Goal: Task Accomplishment & Management: Manage account settings

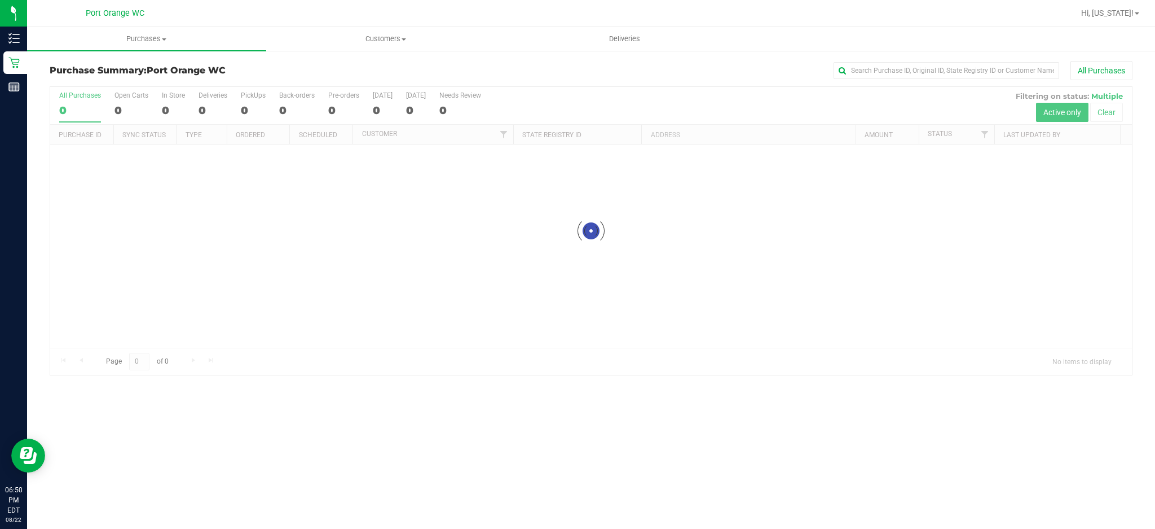
click at [230, 223] on div at bounding box center [591, 231] width 1082 height 288
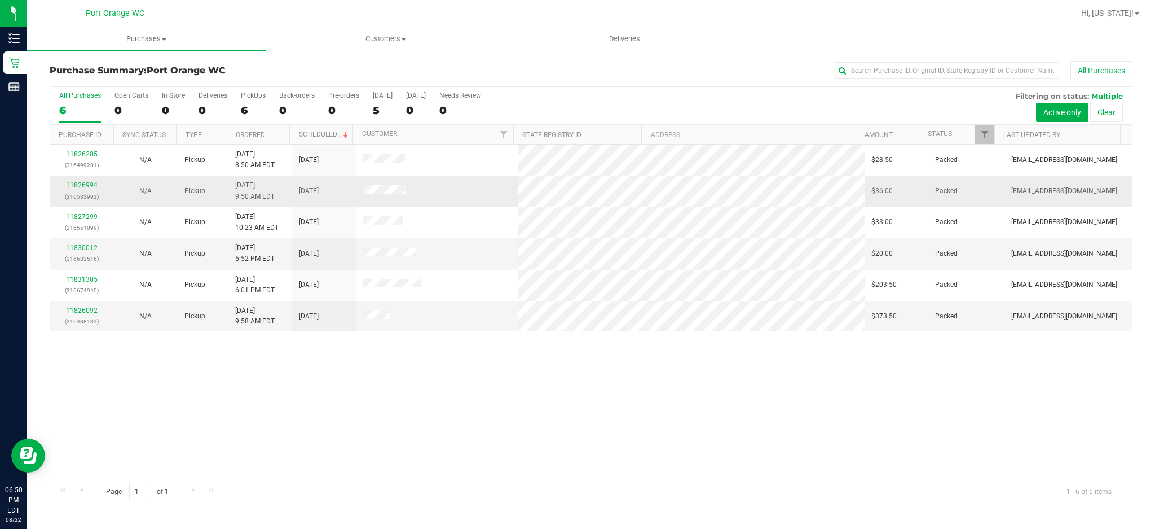
click at [80, 186] on link "11826994" at bounding box center [82, 185] width 32 height 8
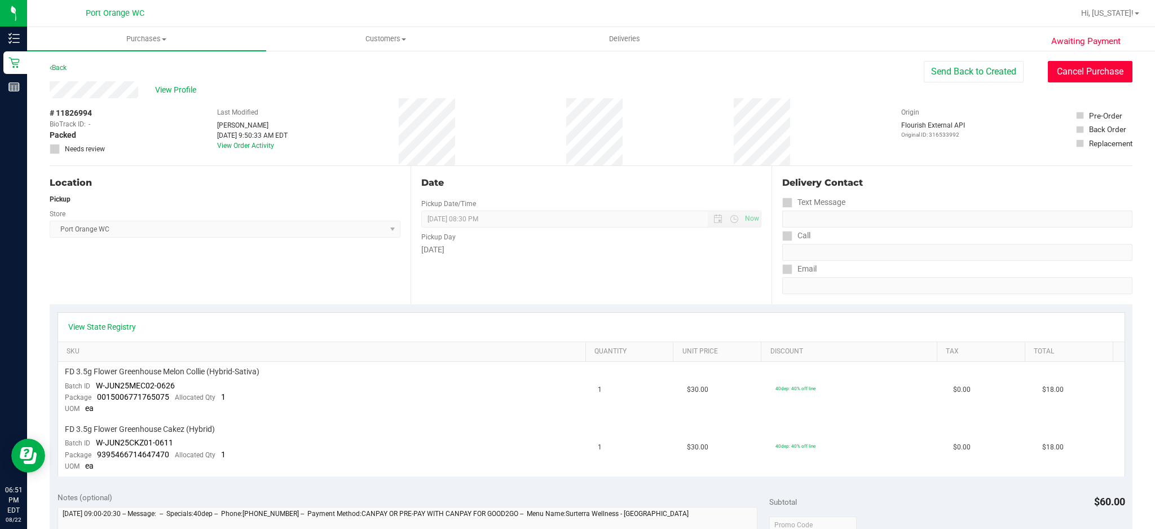
click at [1073, 73] on button "Cancel Purchase" at bounding box center [1090, 71] width 85 height 21
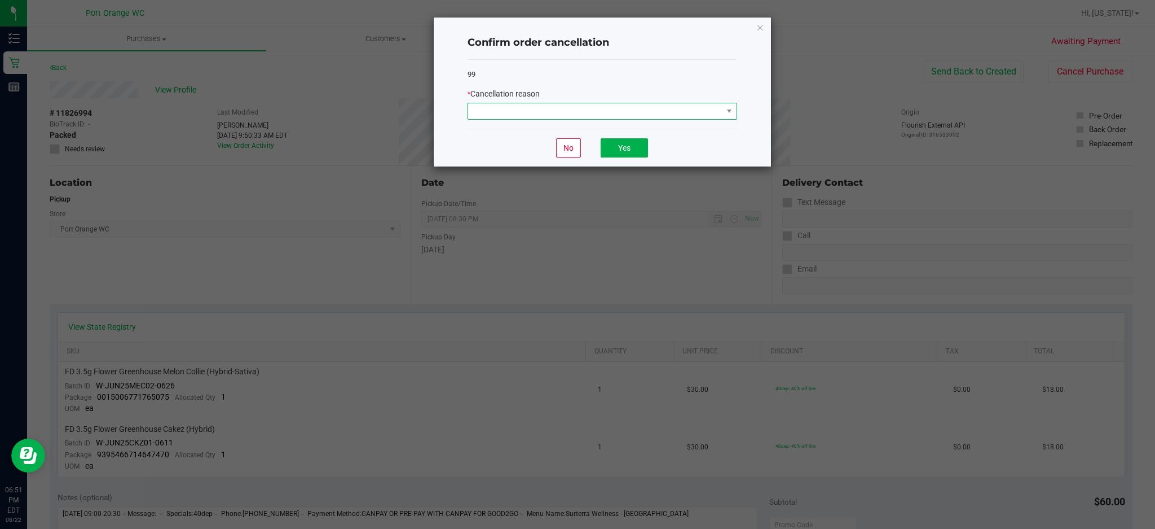
click at [692, 113] on span at bounding box center [595, 111] width 254 height 16
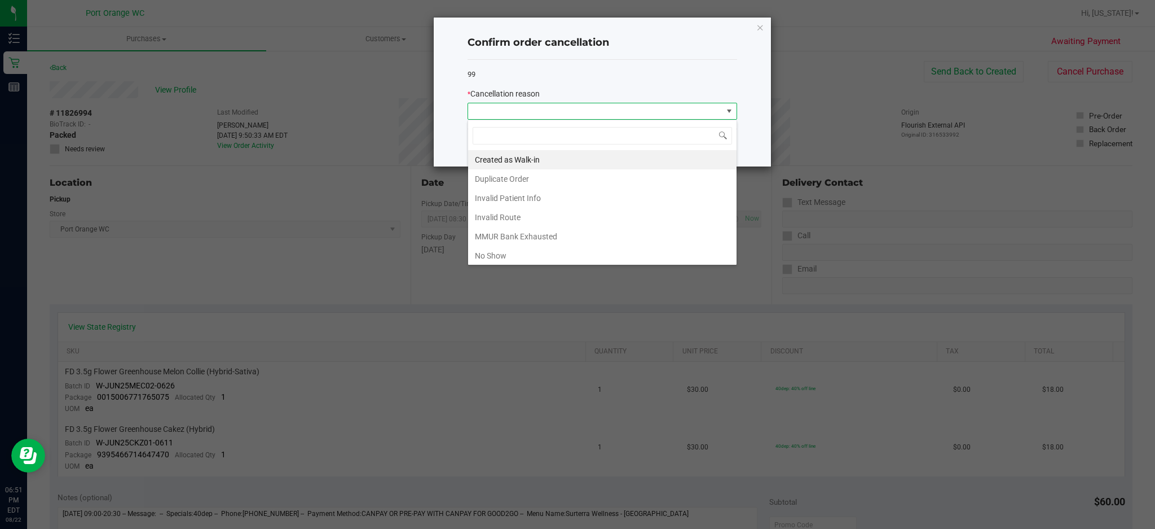
scroll to position [17, 269]
click at [581, 172] on li "Duplicate Order" at bounding box center [602, 178] width 269 height 19
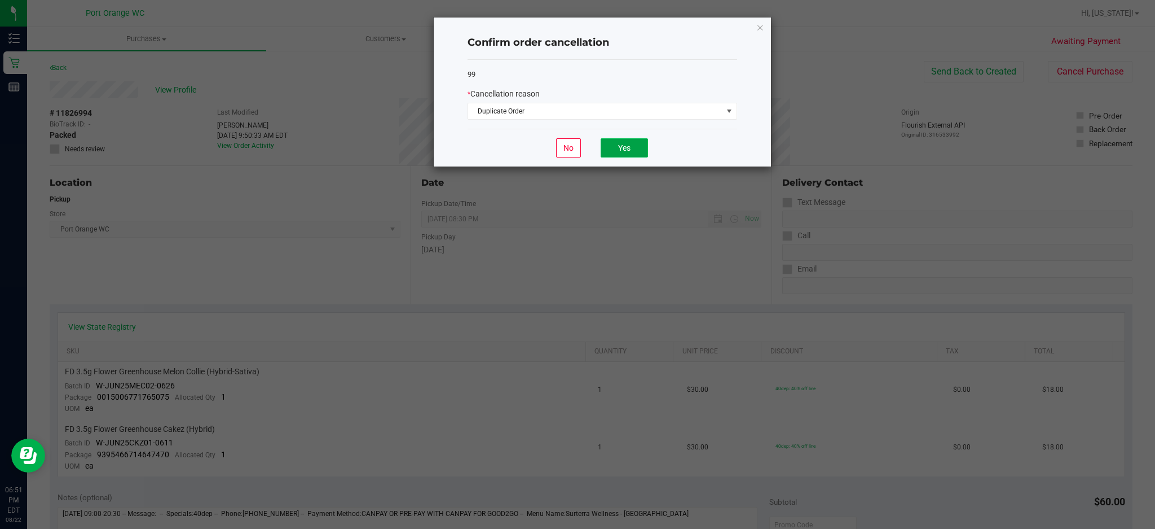
click at [626, 146] on button "Yes" at bounding box center [624, 147] width 47 height 19
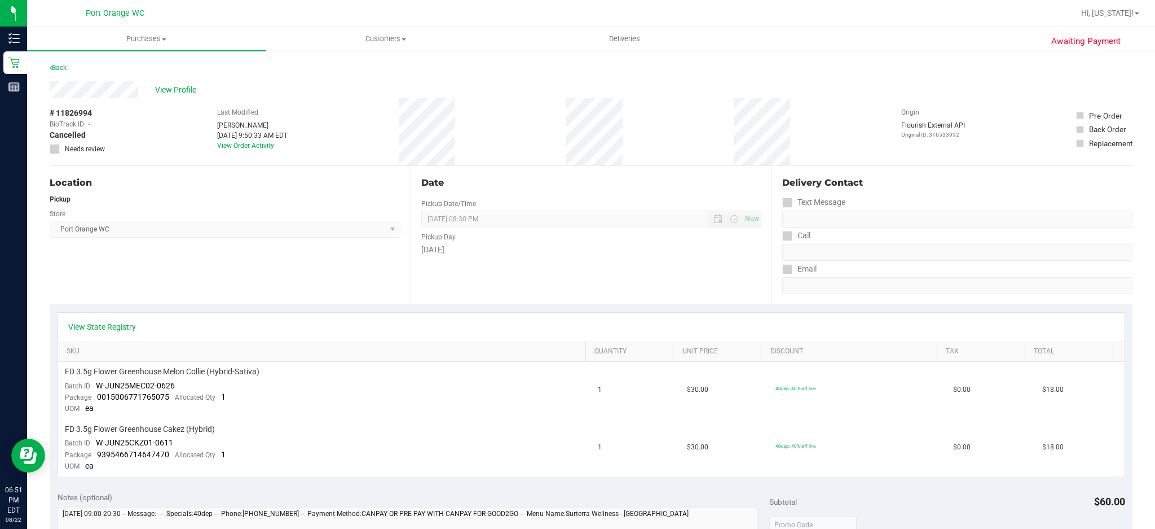
click at [569, 124] on div "# 11826994 BioTrack ID: - Cancelled Needs review Last Modified Phil Reed Aug 22…" at bounding box center [591, 131] width 1083 height 67
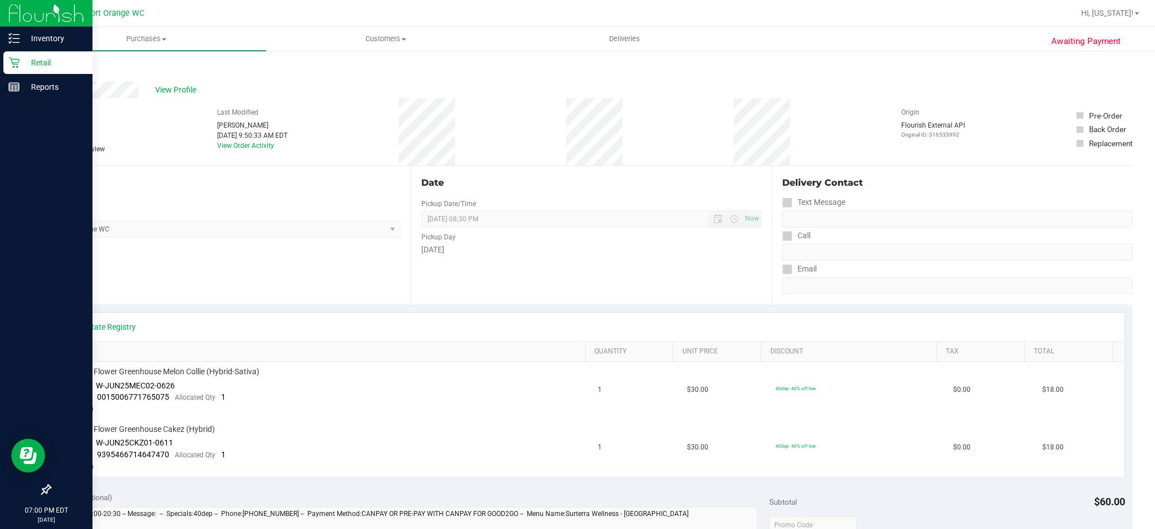
click at [12, 67] on icon at bounding box center [13, 62] width 11 height 11
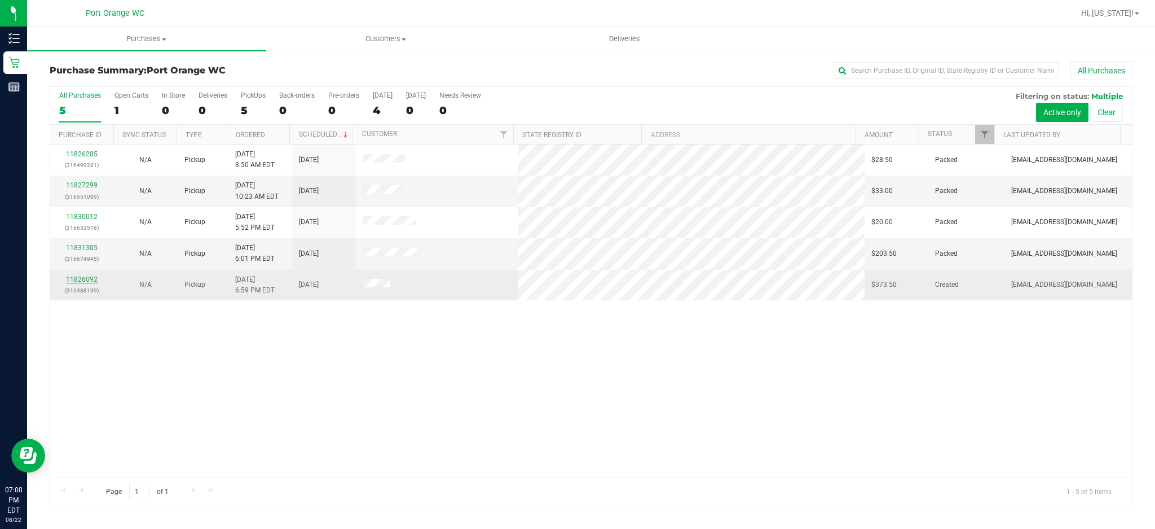
click at [89, 277] on link "11826092" at bounding box center [82, 279] width 32 height 8
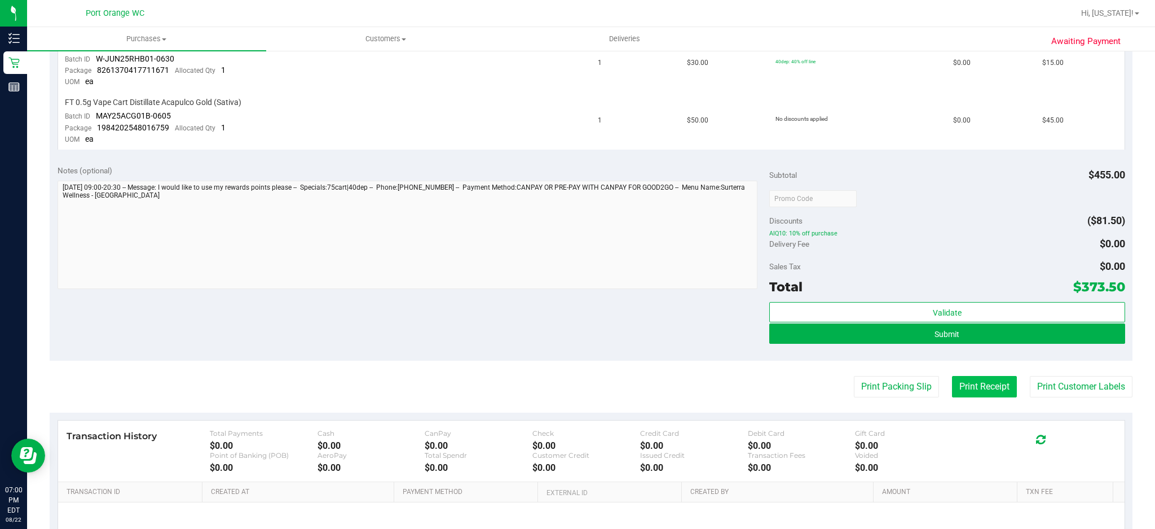
scroll to position [978, 0]
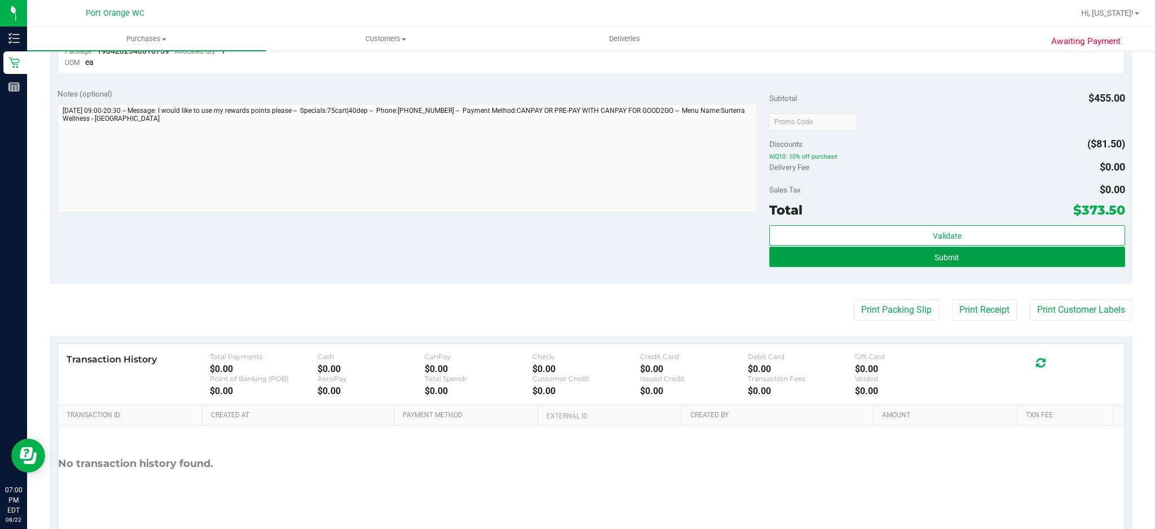
click at [980, 247] on button "Submit" at bounding box center [948, 257] width 356 height 20
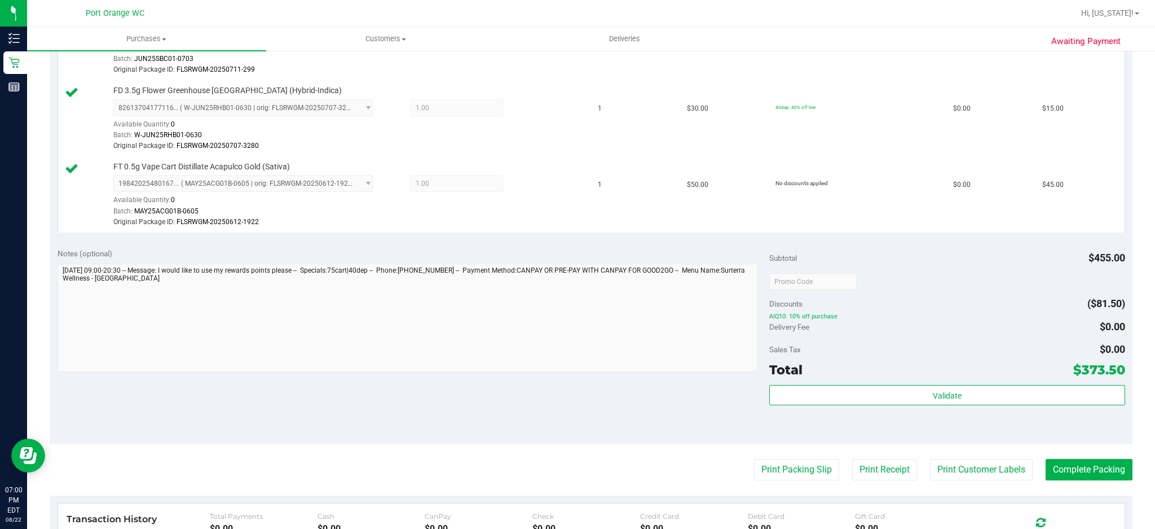
scroll to position [1242, 0]
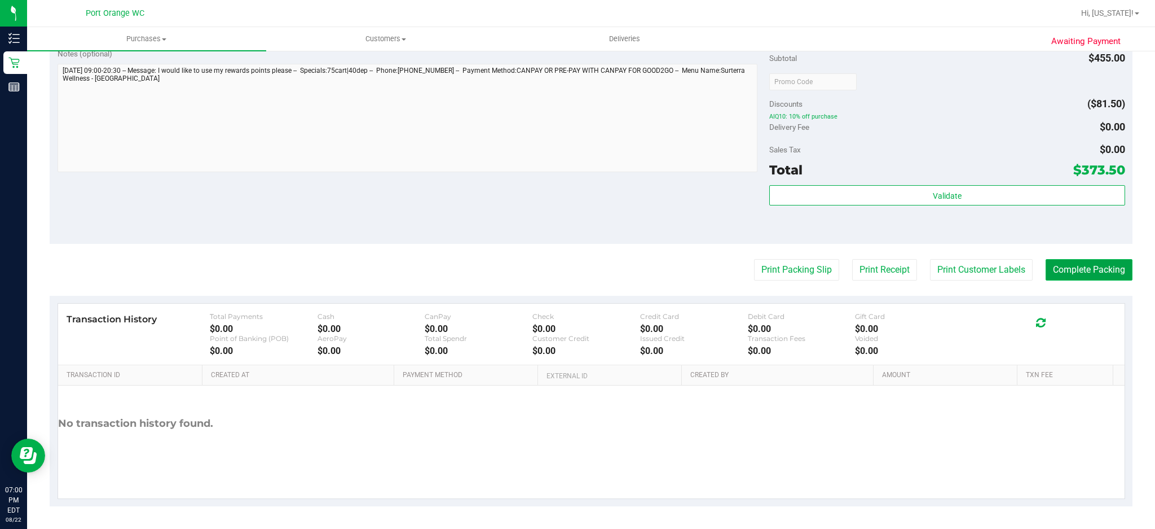
click at [1049, 277] on button "Complete Packing" at bounding box center [1089, 269] width 87 height 21
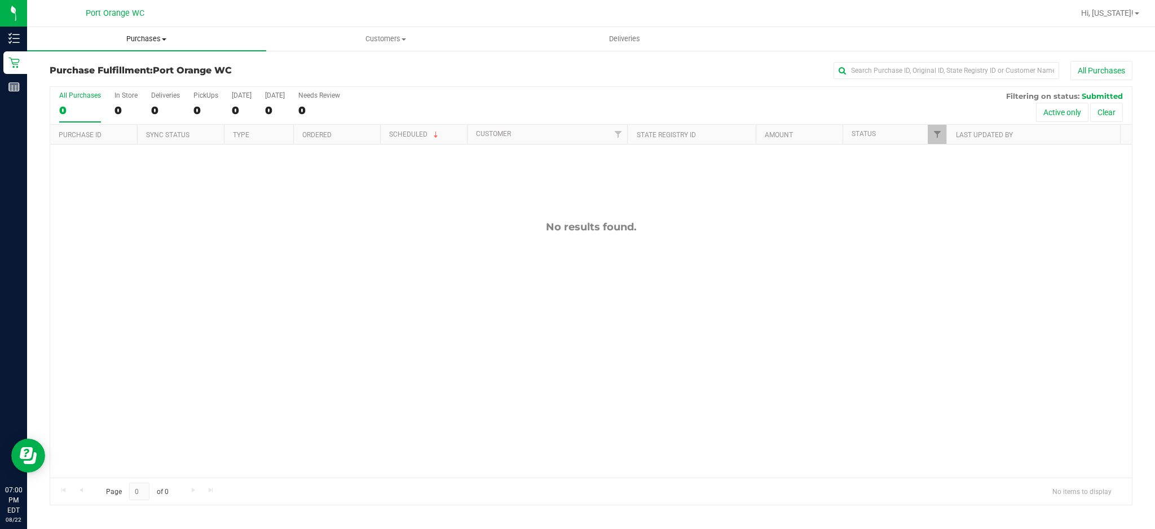
click at [139, 36] on span "Purchases" at bounding box center [146, 39] width 239 height 10
click at [107, 71] on span "Summary of purchases" at bounding box center [85, 68] width 116 height 10
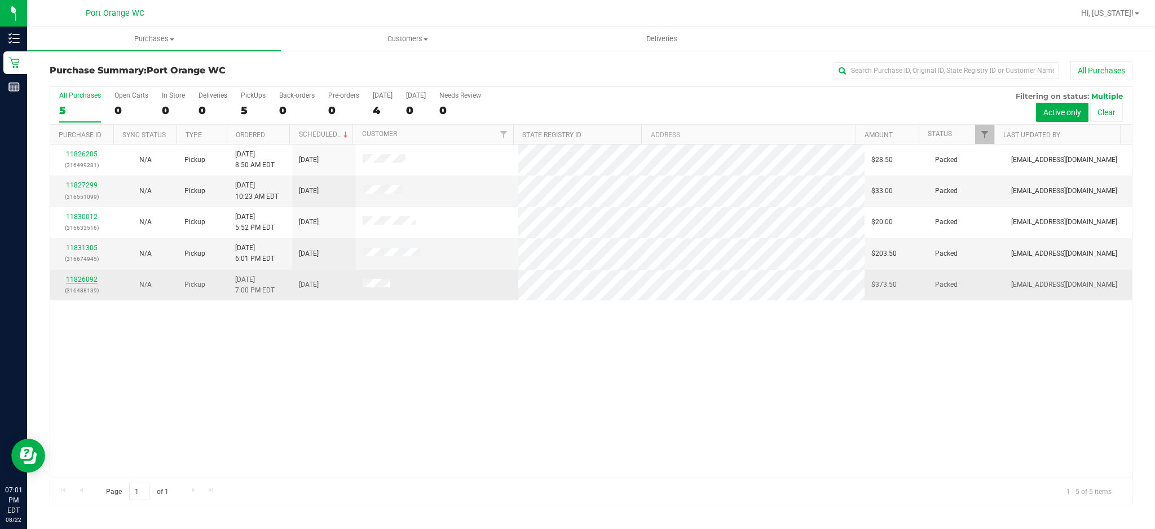
click at [89, 275] on link "11826092" at bounding box center [82, 279] width 32 height 8
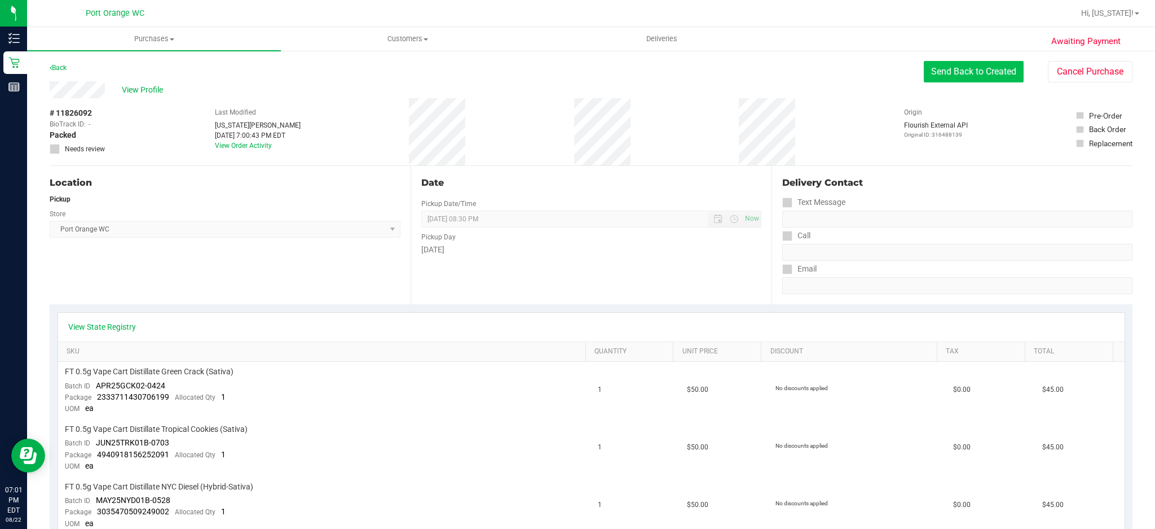
click at [937, 72] on button "Send Back to Created" at bounding box center [974, 71] width 100 height 21
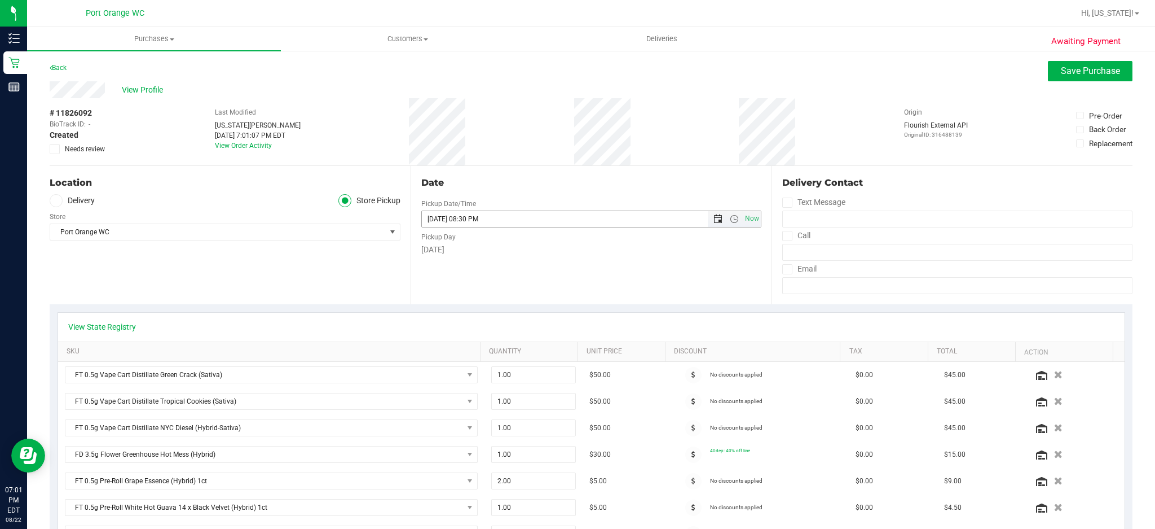
click at [714, 216] on span "Open the date view" at bounding box center [718, 218] width 9 height 9
click at [513, 331] on link "22" at bounding box center [510, 333] width 16 height 17
type input "08/22/2025 08:30 PM"
click at [1066, 71] on span "Save Purchase" at bounding box center [1090, 70] width 59 height 11
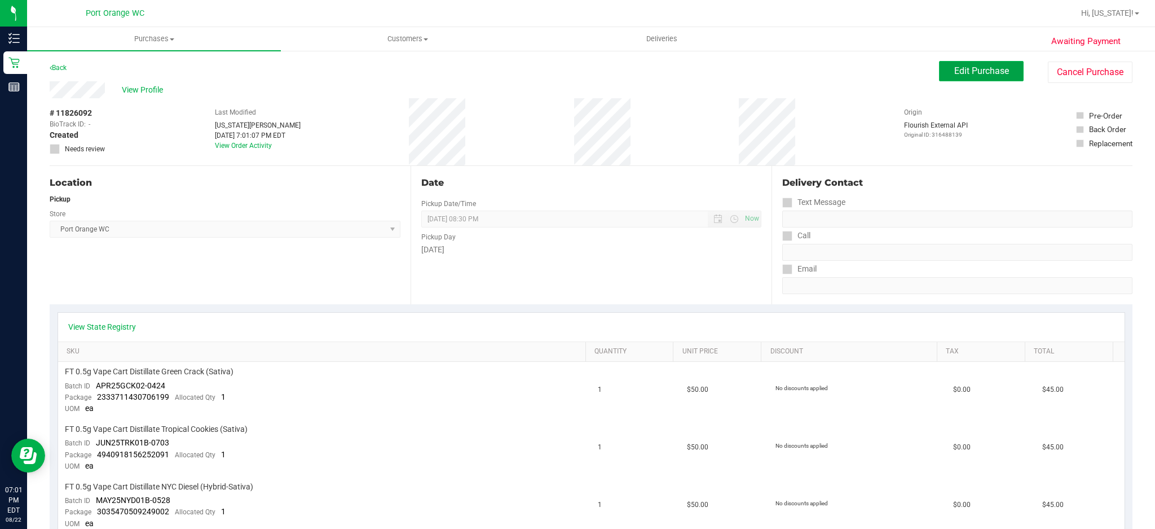
click at [960, 68] on span "Edit Purchase" at bounding box center [982, 70] width 55 height 11
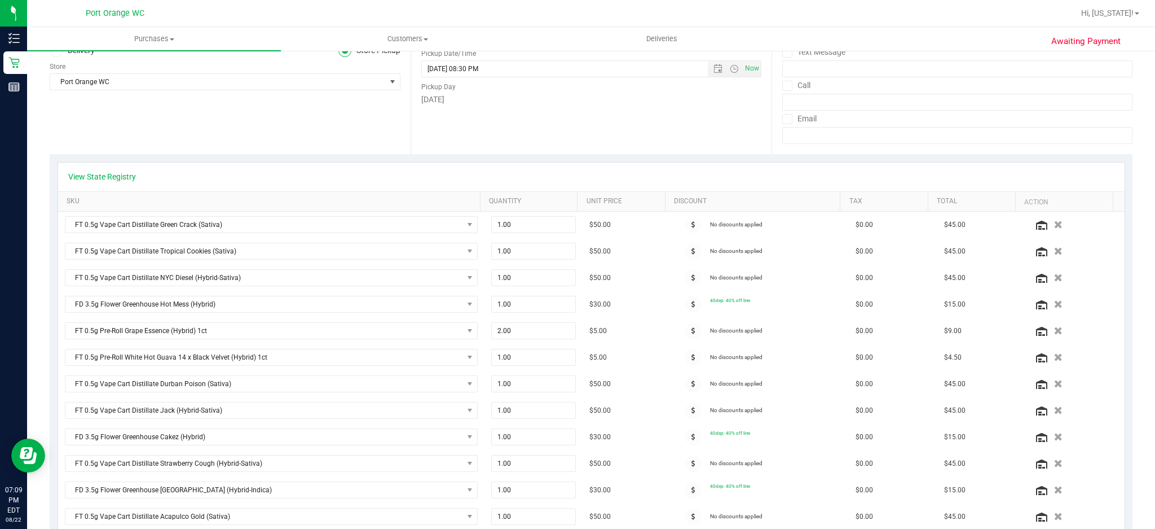
scroll to position [226, 0]
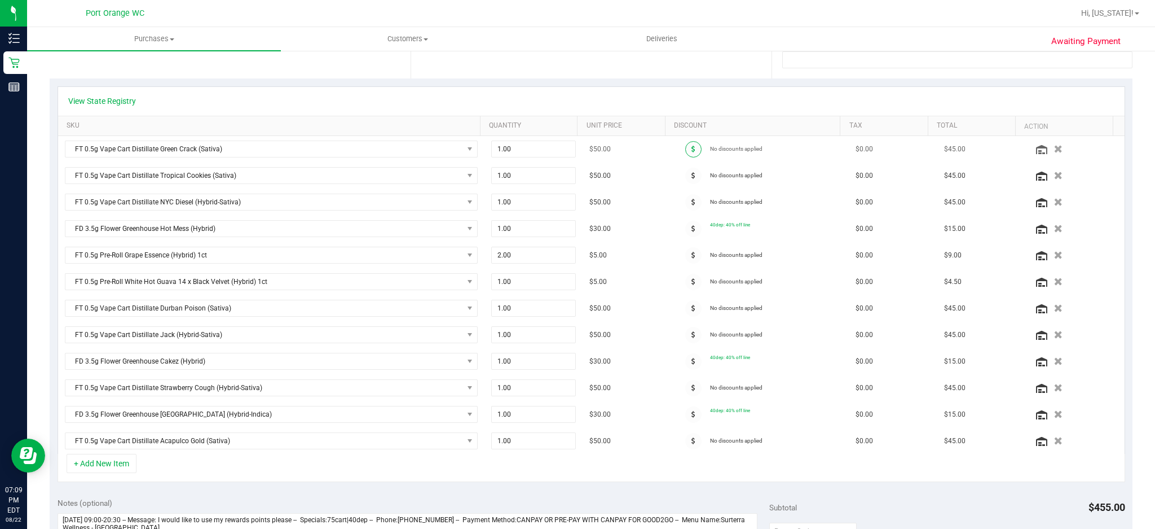
click at [685, 151] on span at bounding box center [693, 149] width 16 height 16
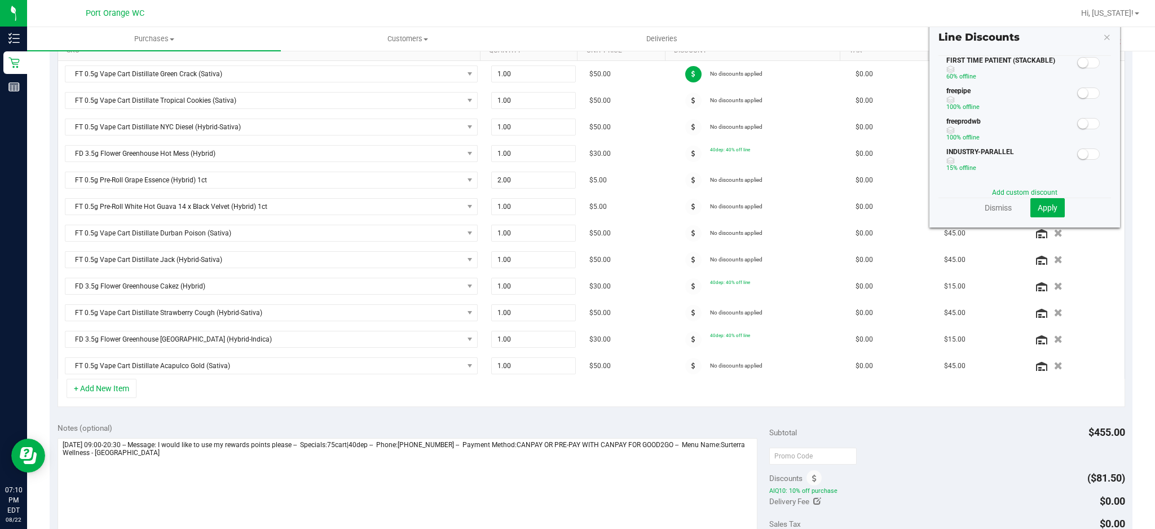
scroll to position [0, 0]
click at [753, 8] on div at bounding box center [638, 13] width 872 height 22
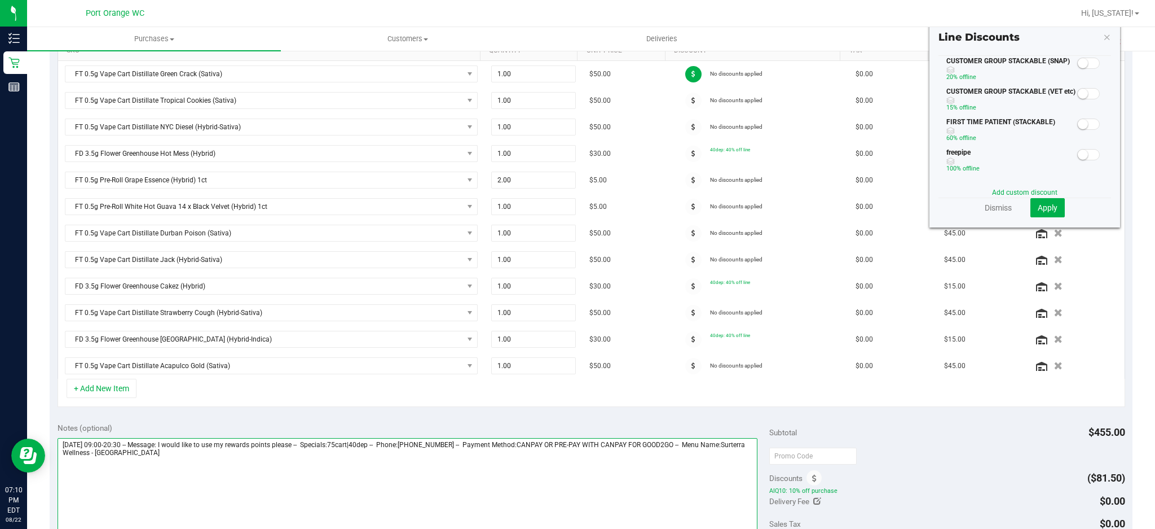
drag, startPoint x: 573, startPoint y: 484, endPoint x: 568, endPoint y: 485, distance: 5.8
click at [569, 484] on textarea at bounding box center [408, 492] width 701 height 108
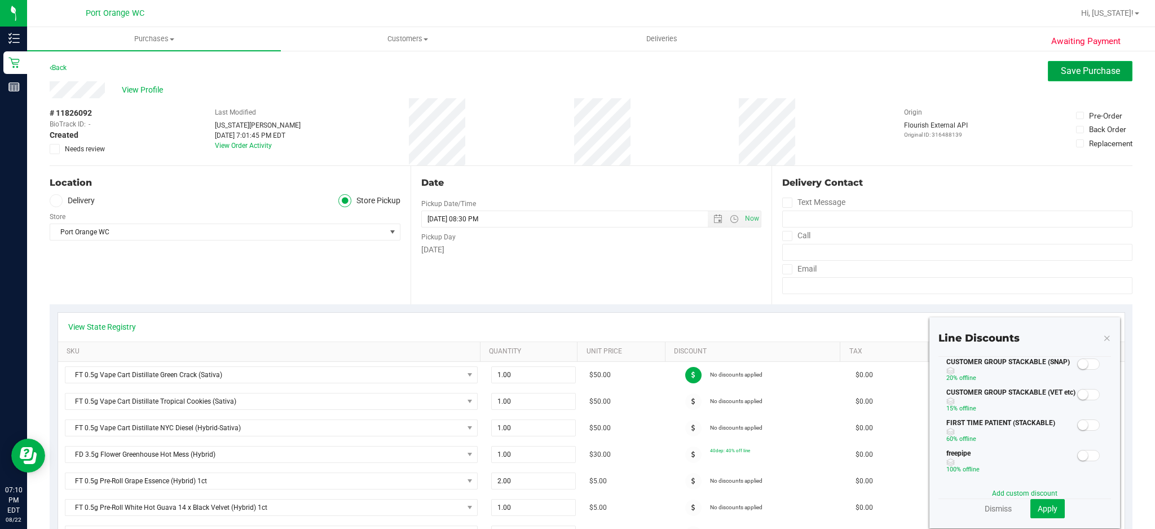
click at [1069, 65] on span "Save Purchase" at bounding box center [1090, 70] width 59 height 11
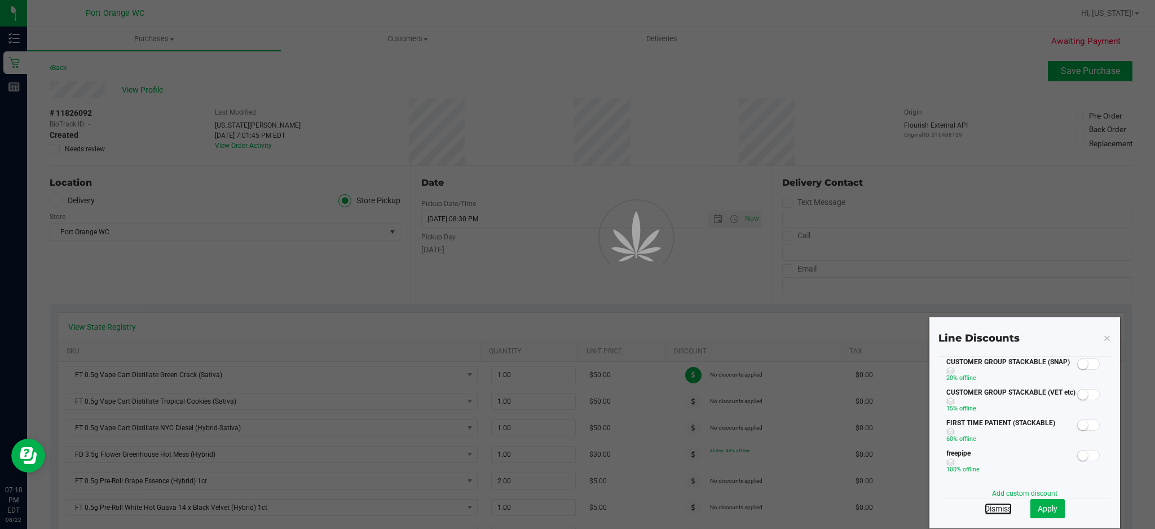
click at [994, 509] on link "Dismiss" at bounding box center [998, 508] width 27 height 11
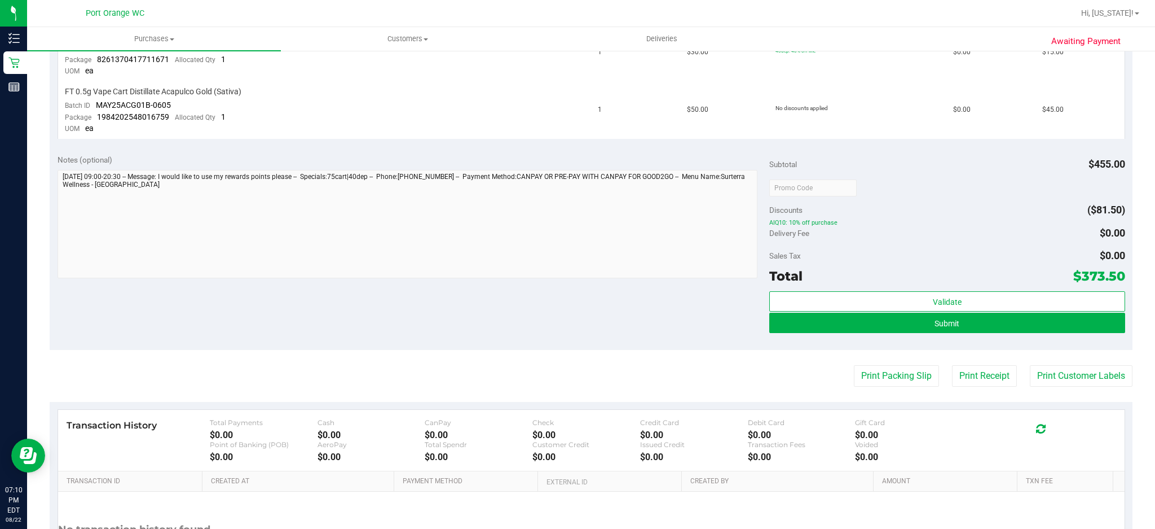
scroll to position [978, 0]
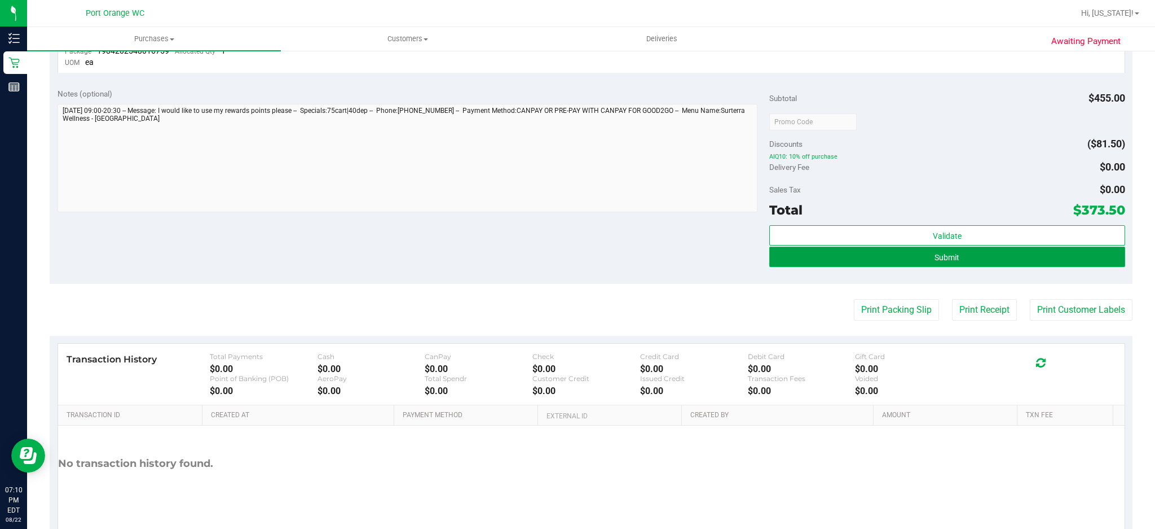
drag, startPoint x: 1012, startPoint y: 240, endPoint x: 1018, endPoint y: 247, distance: 9.2
click at [1012, 247] on button "Submit" at bounding box center [948, 257] width 356 height 20
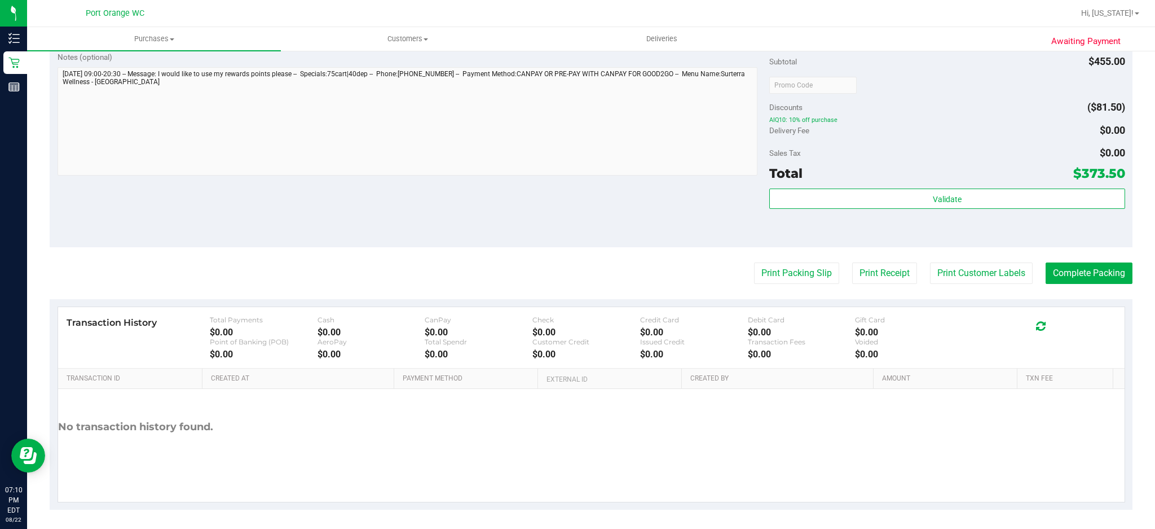
scroll to position [1242, 0]
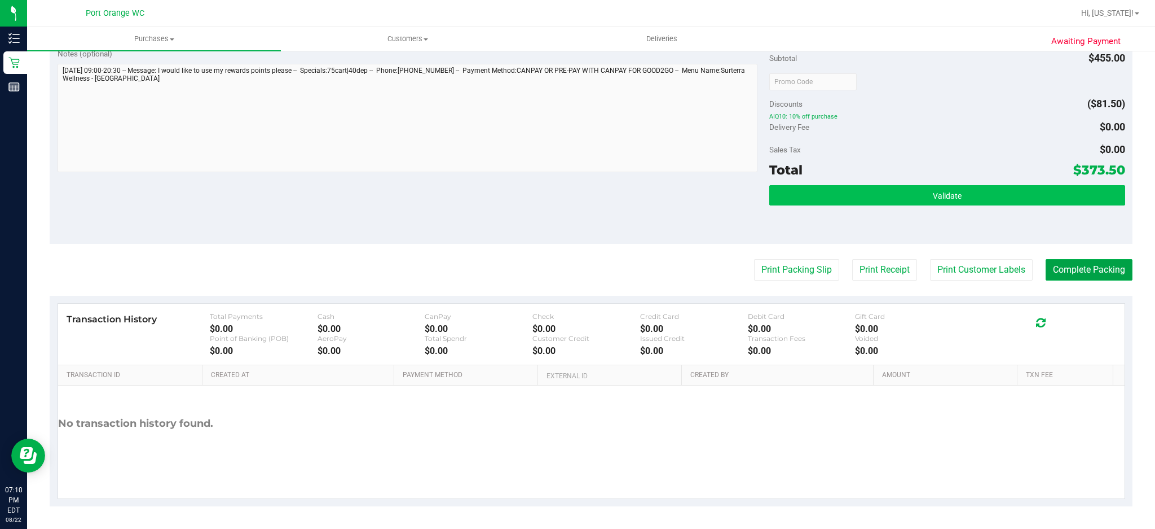
drag, startPoint x: 1081, startPoint y: 263, endPoint x: 916, endPoint y: 184, distance: 182.5
click at [1081, 262] on button "Complete Packing" at bounding box center [1089, 269] width 87 height 21
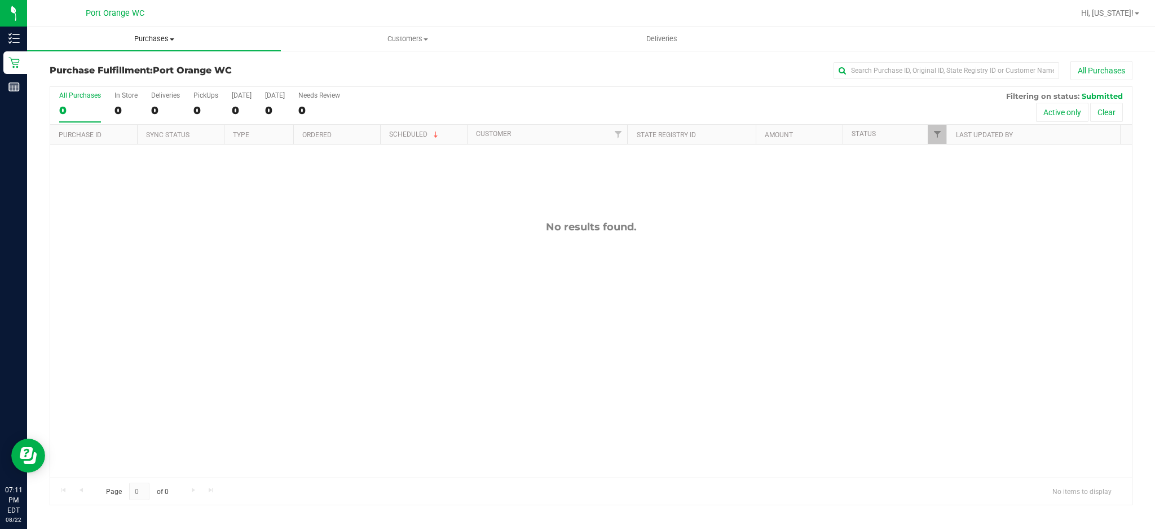
click at [140, 43] on uib-tab-heading "Purchases Summary of purchases Fulfillment All purchases" at bounding box center [154, 39] width 254 height 24
click at [94, 84] on span "Fulfillment" at bounding box center [62, 82] width 70 height 10
click at [143, 38] on span "Purchases" at bounding box center [154, 39] width 254 height 10
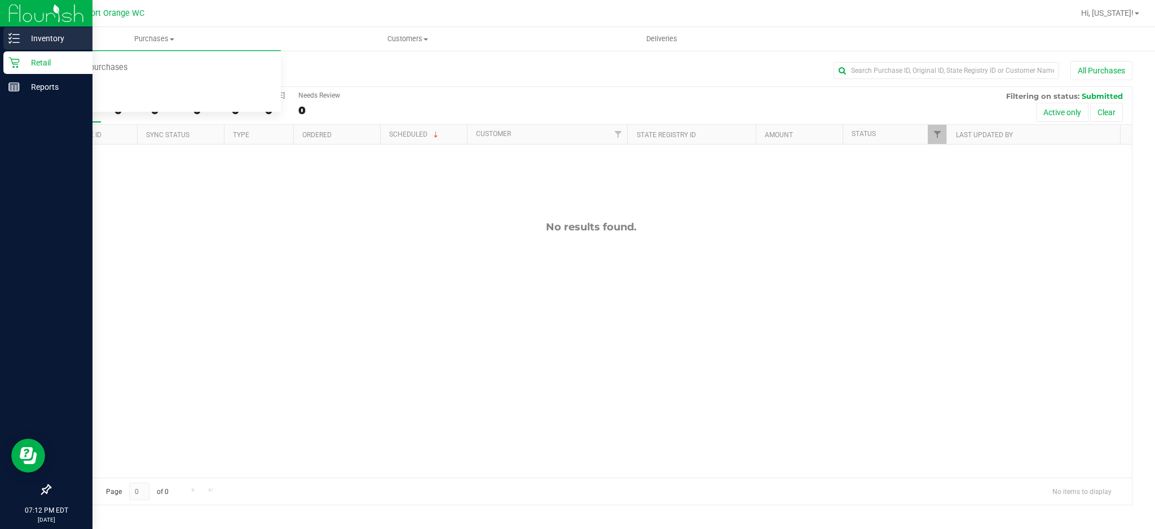
click at [33, 40] on p "Inventory" at bounding box center [54, 39] width 68 height 14
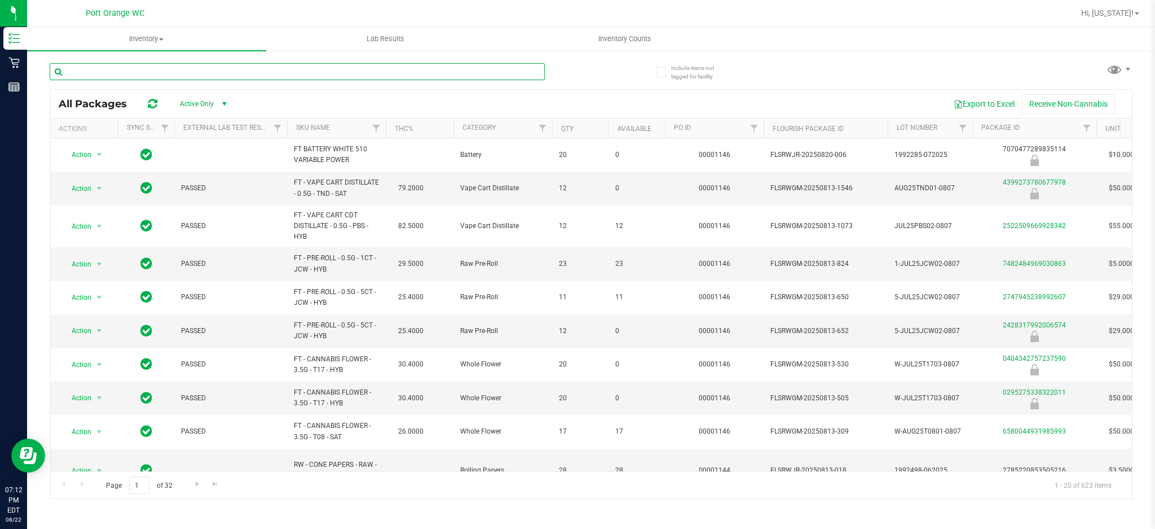
click at [140, 73] on input "text" at bounding box center [297, 71] width 495 height 17
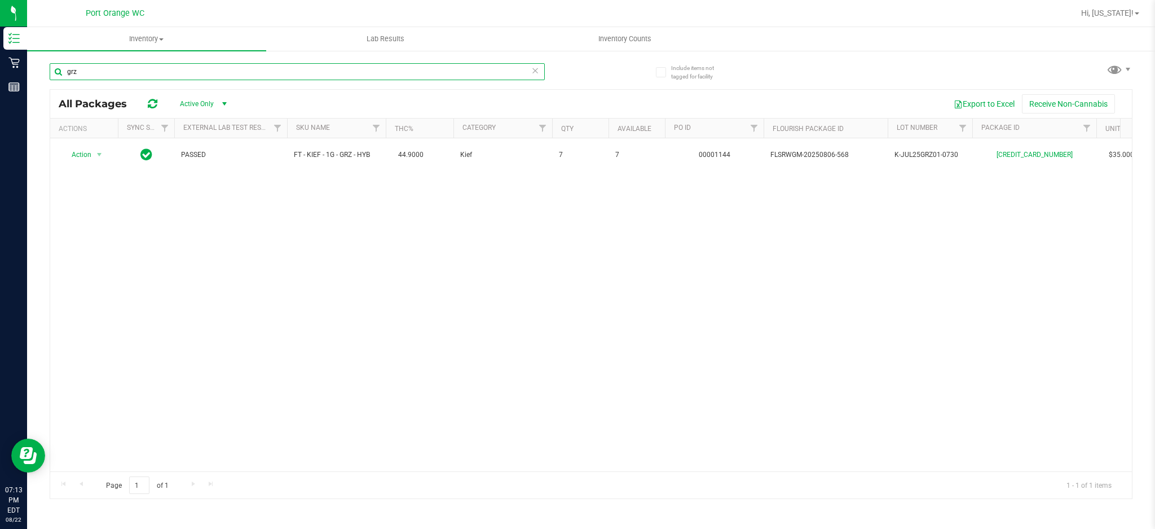
click at [166, 68] on input "grz" at bounding box center [297, 71] width 495 height 17
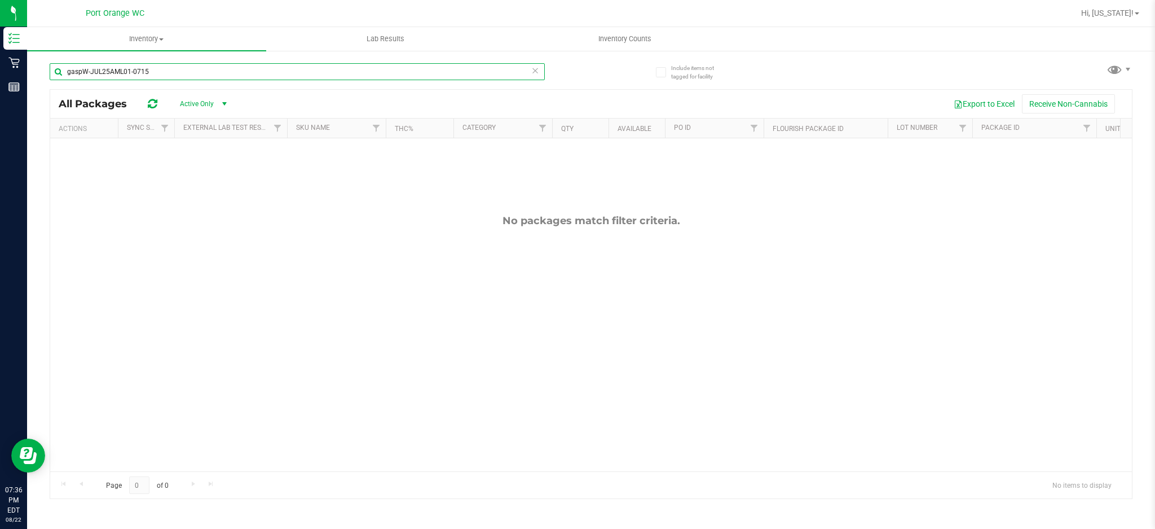
click at [156, 74] on input "gaspW-JUL25AML01-0715" at bounding box center [297, 71] width 495 height 17
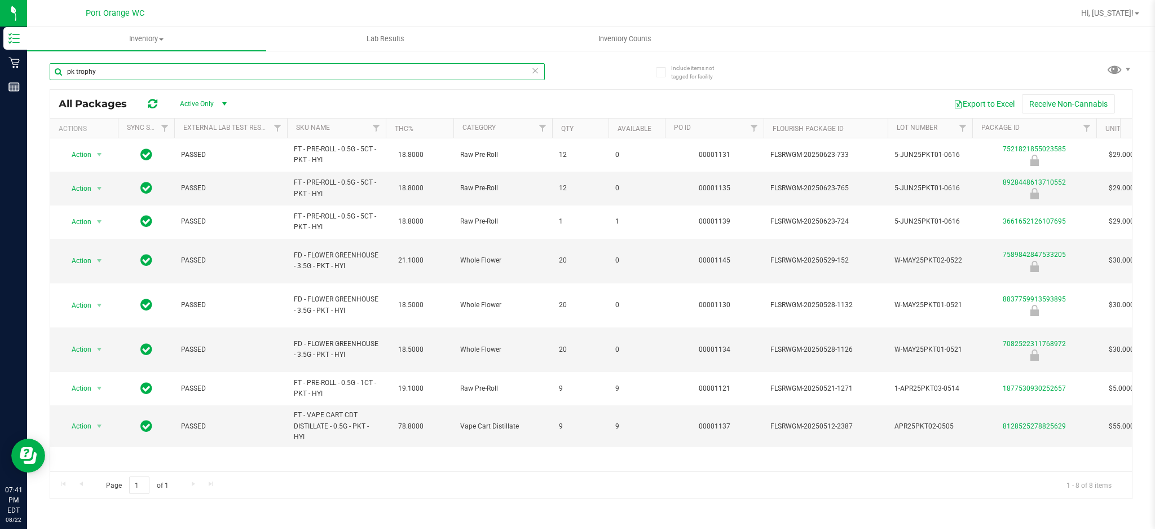
click at [242, 70] on input "pk trophy" at bounding box center [297, 71] width 495 height 17
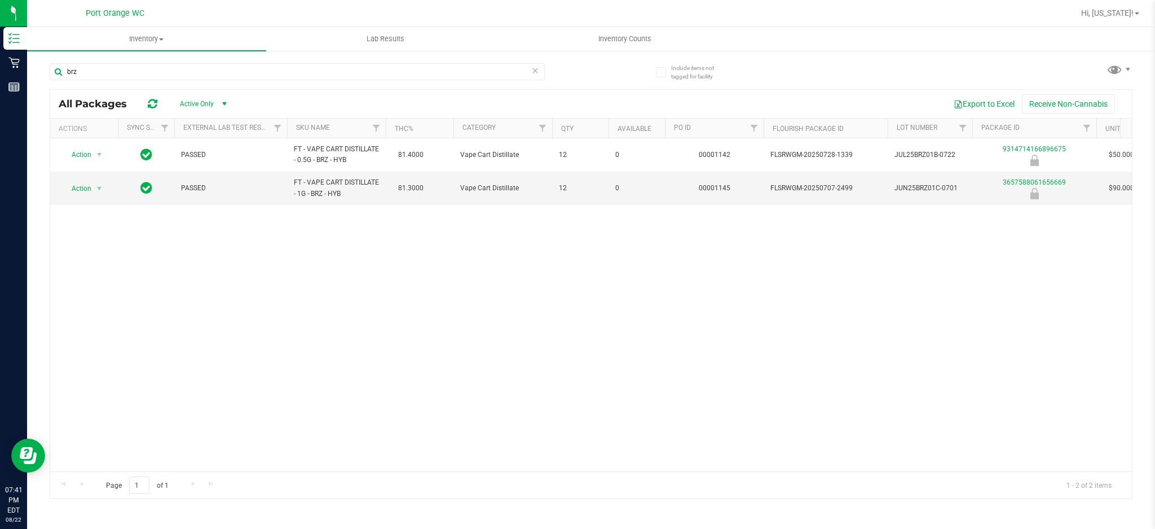
click at [444, 312] on div "Action Action Global inventory Package audit log Print package label Print prod…" at bounding box center [591, 304] width 1082 height 333
click at [732, 520] on div "Inventory All packages All inventory Waste log Lab Results Inventory Counts Inc…" at bounding box center [591, 278] width 1128 height 502
click at [246, 65] on input "brz" at bounding box center [297, 71] width 495 height 17
drag, startPoint x: 246, startPoint y: 65, endPoint x: 244, endPoint y: 71, distance: 6.1
click at [244, 71] on input "brz" at bounding box center [297, 71] width 495 height 17
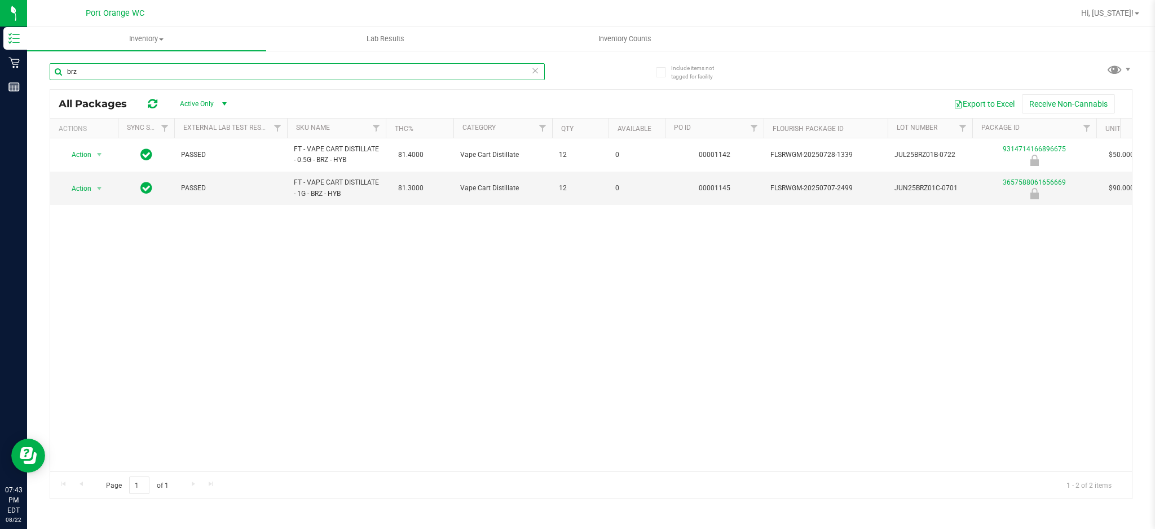
click at [244, 71] on input "brz" at bounding box center [297, 71] width 495 height 17
type input "b"
click at [103, 66] on input "amn" at bounding box center [297, 71] width 495 height 17
click at [103, 67] on input "amn" at bounding box center [297, 71] width 495 height 17
type input "d"
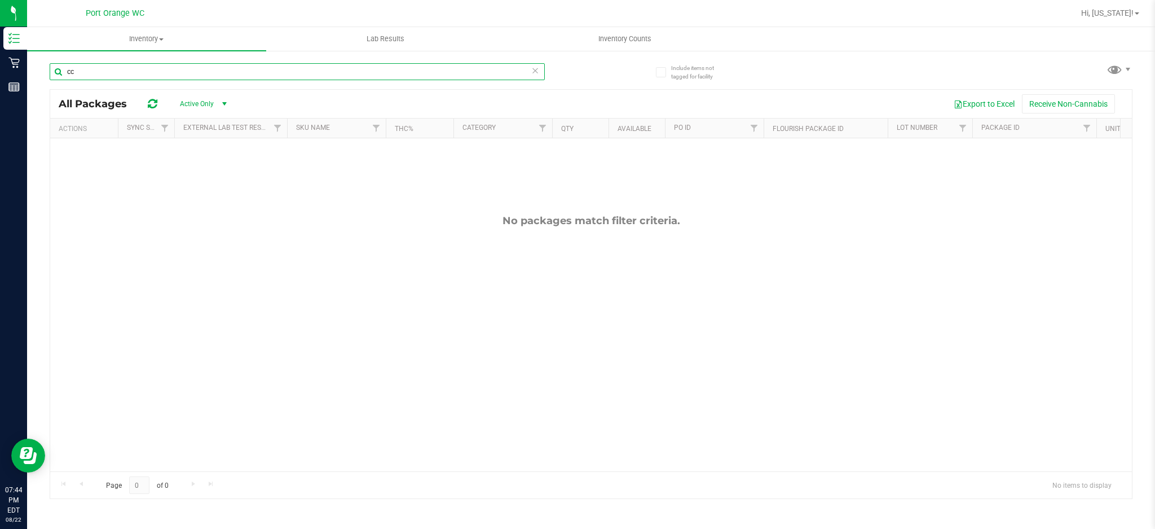
type input "c"
click at [115, 76] on input "cotton" at bounding box center [297, 71] width 495 height 17
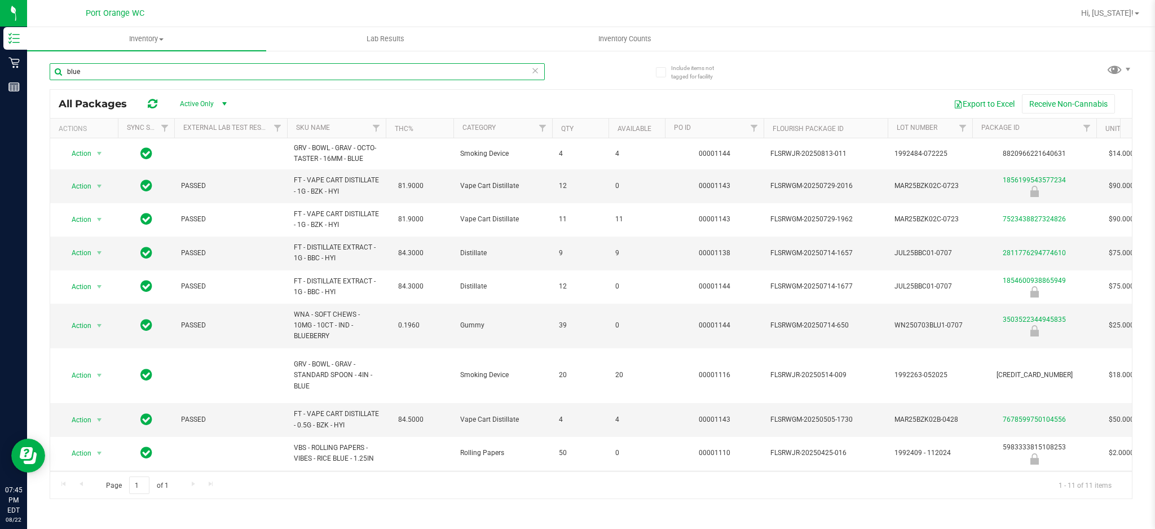
click at [244, 76] on input "blue" at bounding box center [297, 71] width 495 height 17
type input "bzk"
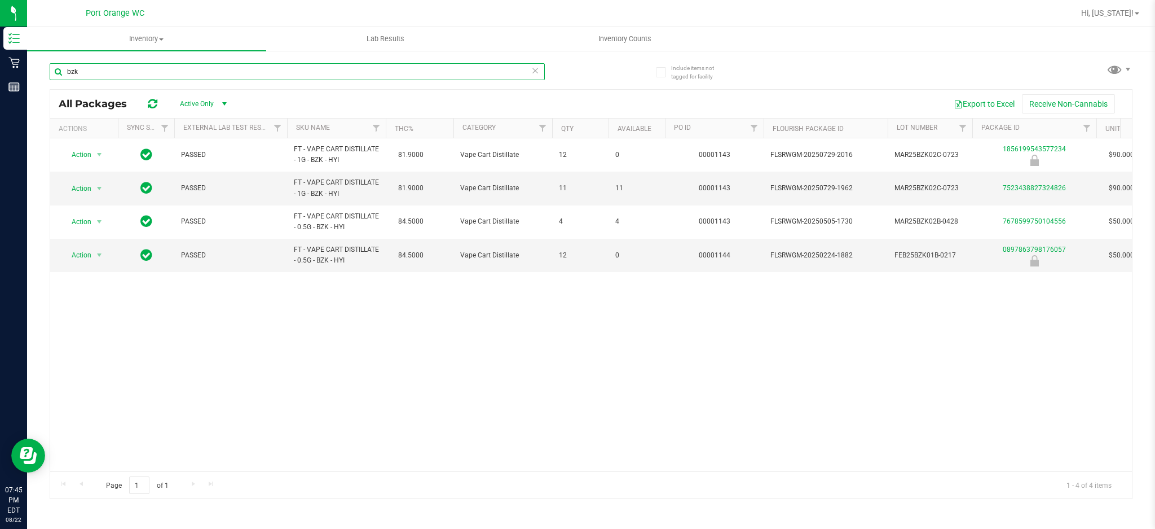
click at [148, 66] on input "bzk" at bounding box center [297, 71] width 495 height 17
click at [148, 65] on input "bzk" at bounding box center [297, 71] width 495 height 17
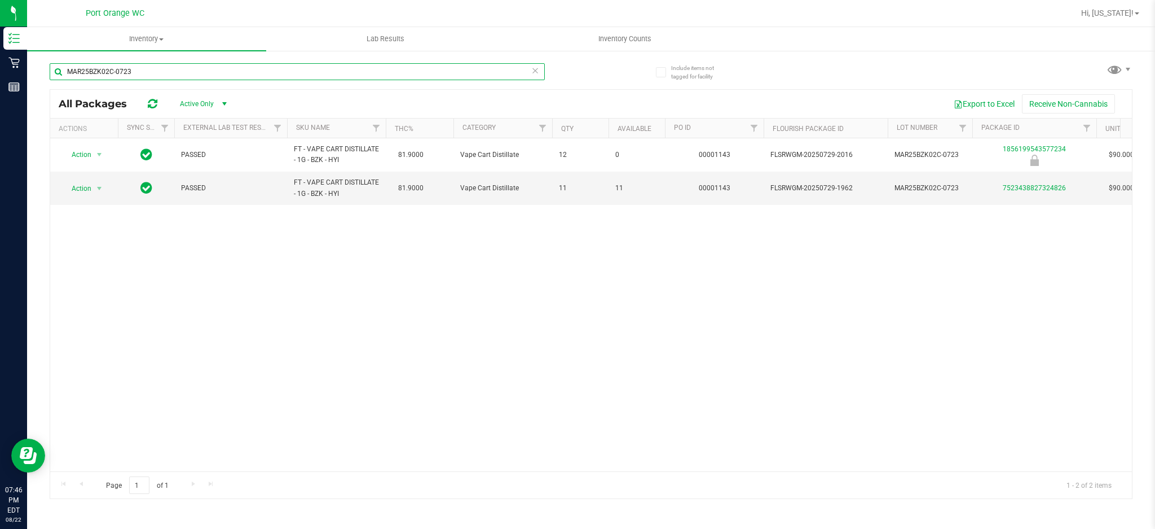
click at [148, 65] on input "MAR25BZK02C-0723" at bounding box center [297, 71] width 495 height 17
click at [148, 64] on input "MAR25BZK02C-0723" at bounding box center [297, 71] width 495 height 17
click at [148, 65] on input "MAR25BZK02C-0723" at bounding box center [297, 71] width 495 height 17
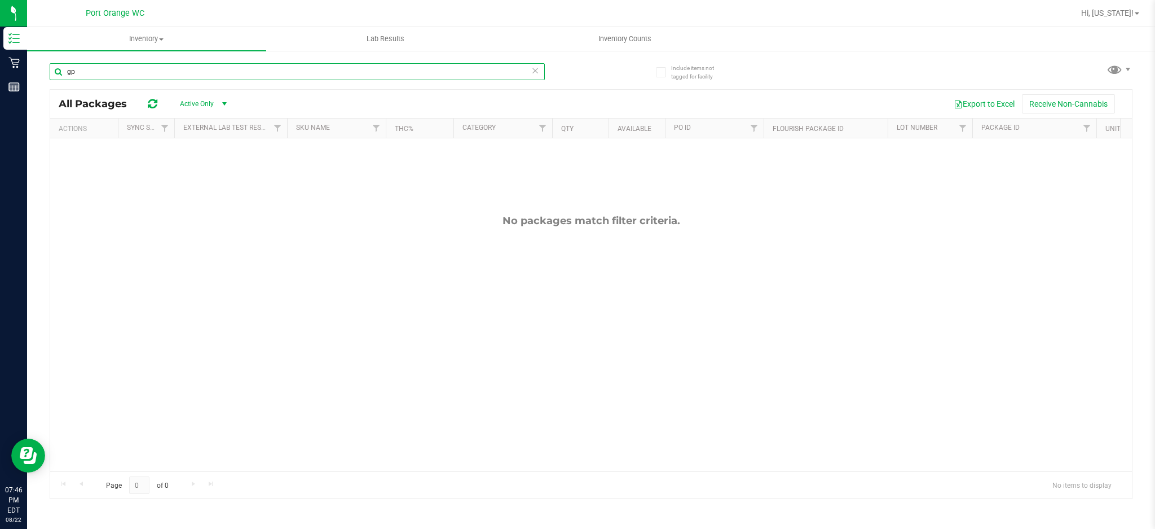
type input "g"
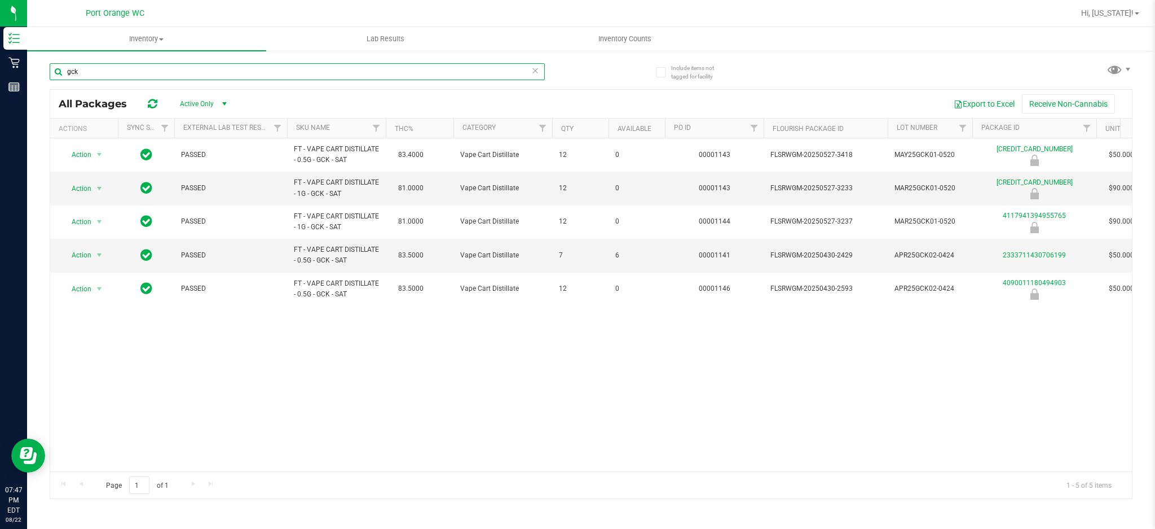
click at [295, 71] on input "gck" at bounding box center [297, 71] width 495 height 17
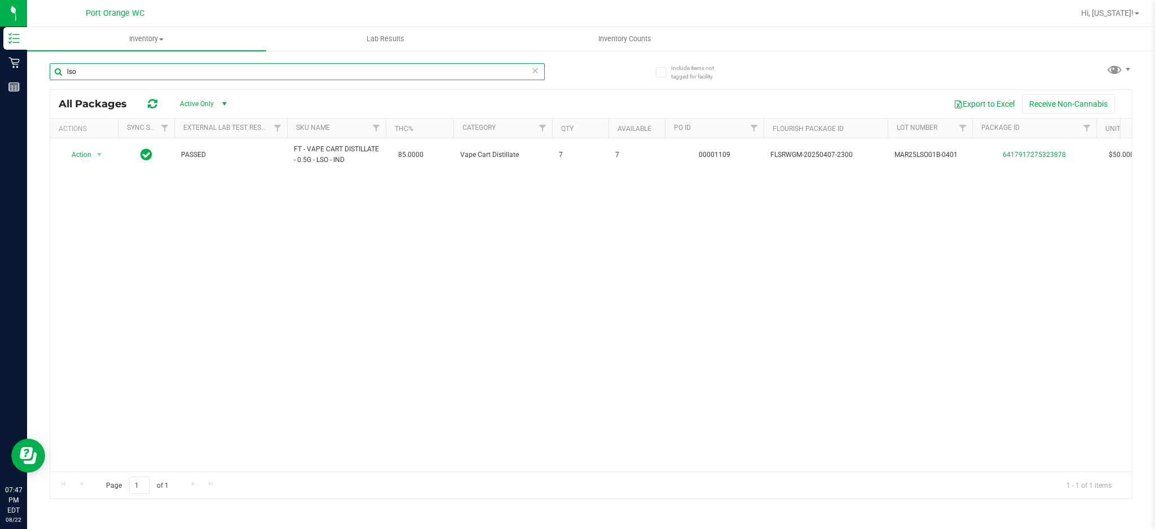
click at [296, 70] on input "lso" at bounding box center [297, 71] width 495 height 17
click at [296, 69] on input "lso" at bounding box center [297, 71] width 495 height 17
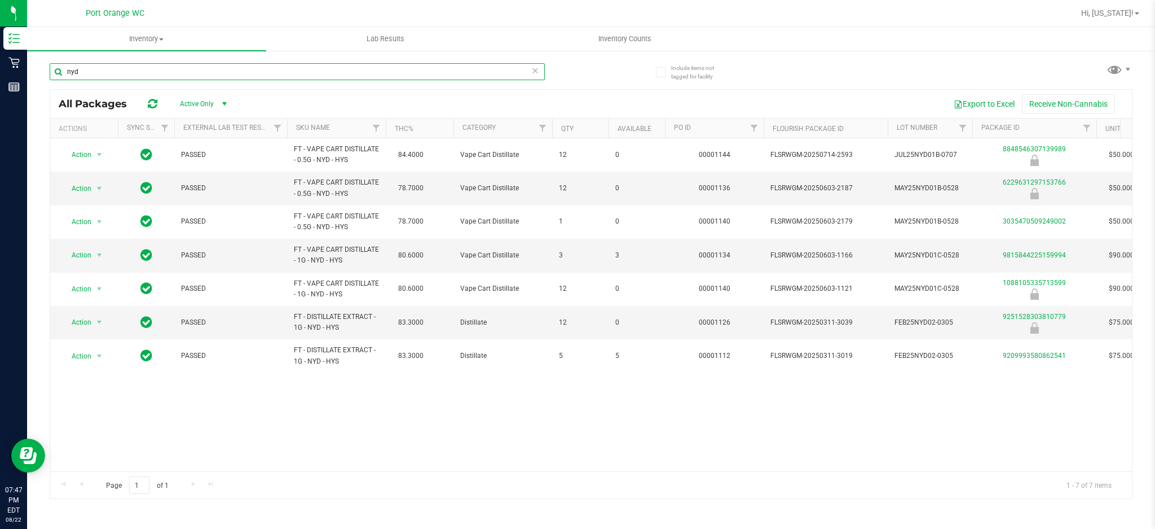
click at [86, 75] on input "nyd" at bounding box center [297, 71] width 495 height 17
click at [86, 74] on input "nyd" at bounding box center [297, 71] width 495 height 17
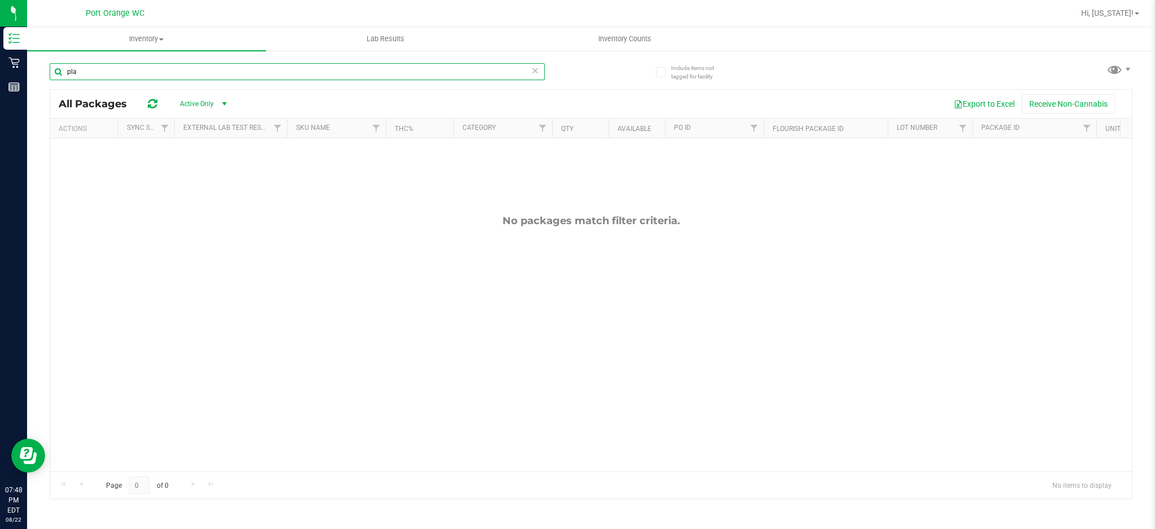
click at [120, 74] on input "pla" at bounding box center [297, 71] width 495 height 17
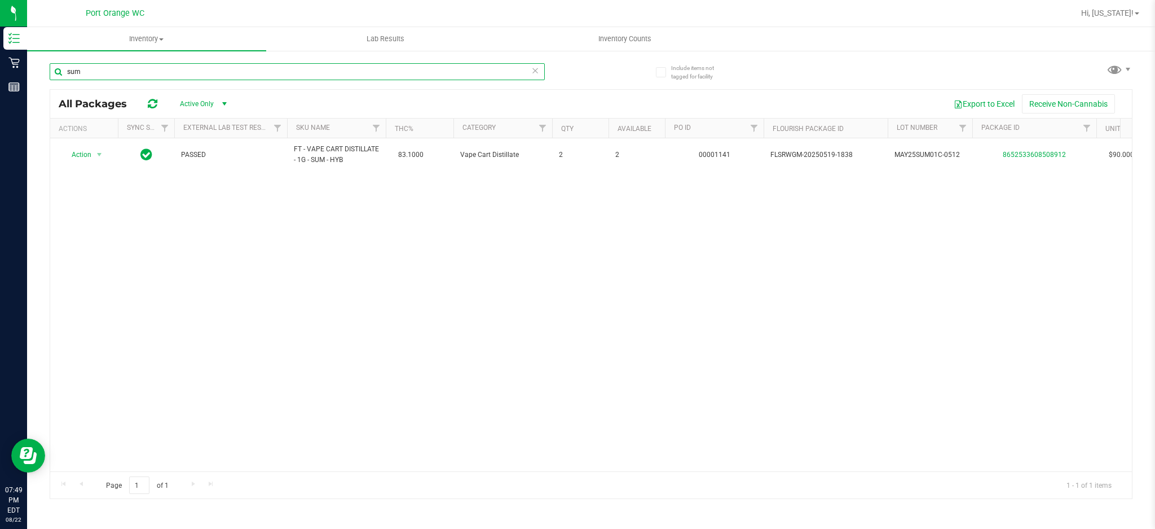
click at [104, 67] on input "sum" at bounding box center [297, 71] width 495 height 17
click at [100, 71] on input "sum" at bounding box center [297, 71] width 495 height 17
click at [78, 67] on input "azk" at bounding box center [297, 71] width 495 height 17
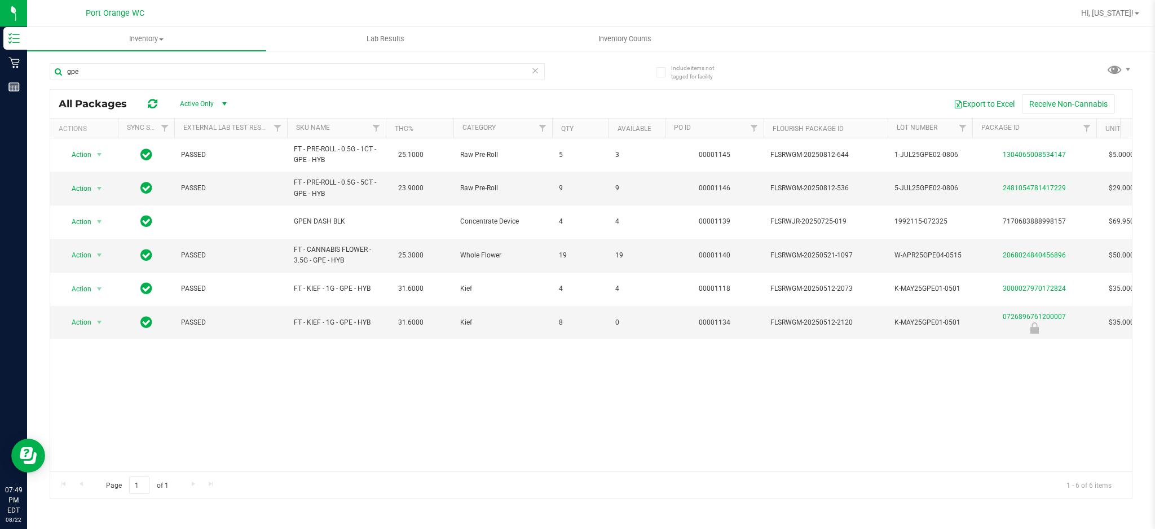
click at [107, 53] on div "gpe" at bounding box center [321, 71] width 542 height 36
click at [92, 71] on input "gpe" at bounding box center [297, 71] width 495 height 17
click at [93, 70] on input "gpe" at bounding box center [297, 71] width 495 height 17
click at [94, 69] on input "gpe" at bounding box center [297, 71] width 495 height 17
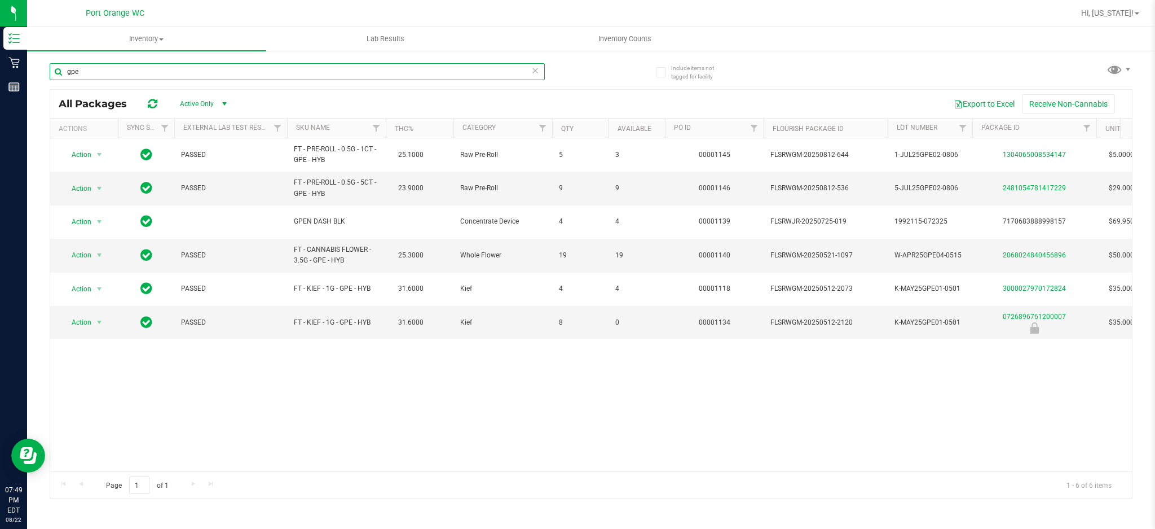
click at [94, 69] on input "gpe" at bounding box center [297, 71] width 495 height 17
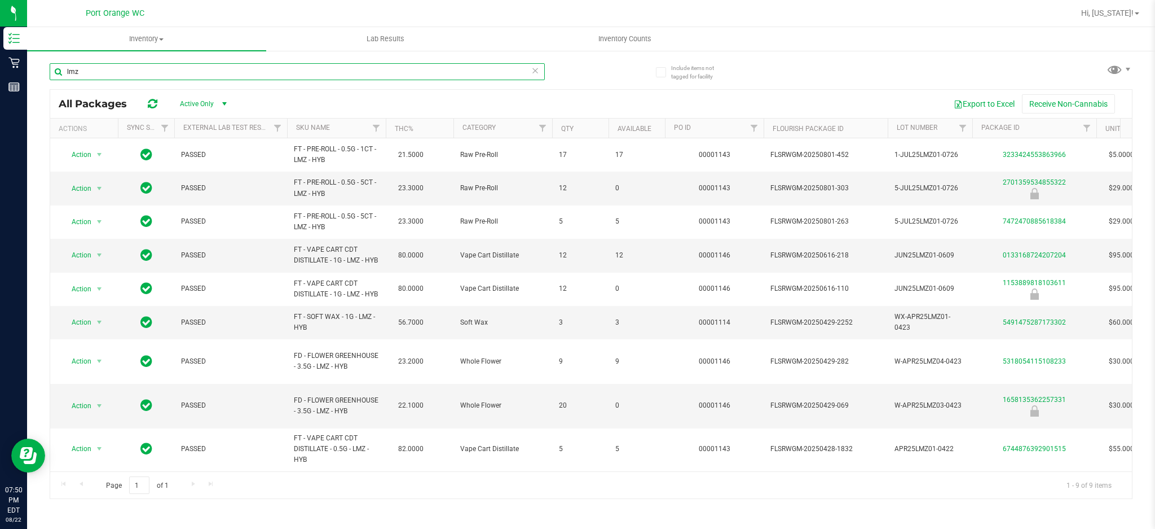
click at [183, 78] on input "lmz" at bounding box center [297, 71] width 495 height 17
click at [184, 76] on input "lmz" at bounding box center [297, 71] width 495 height 17
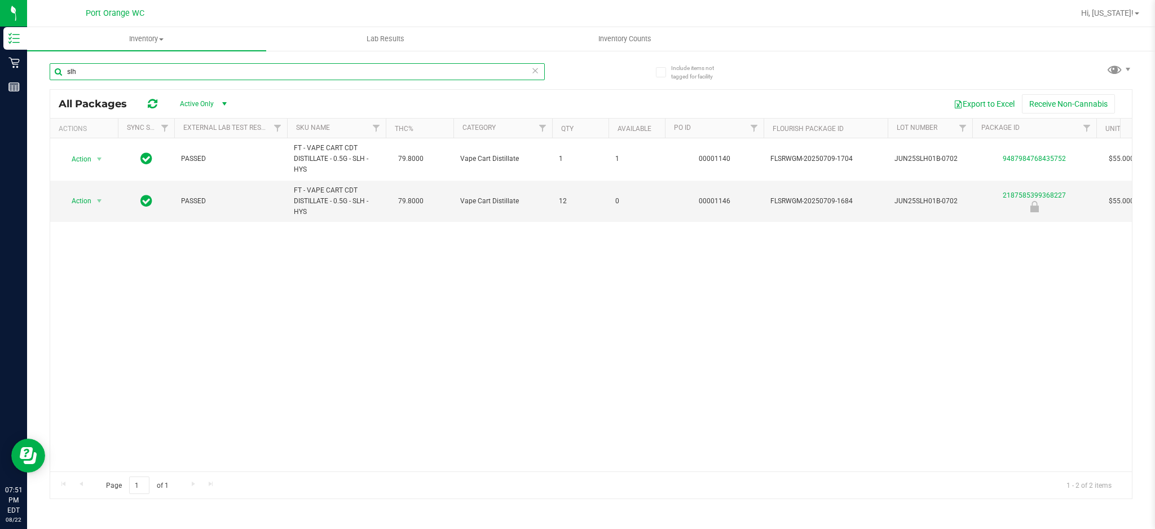
click at [185, 74] on input "slh" at bounding box center [297, 71] width 495 height 17
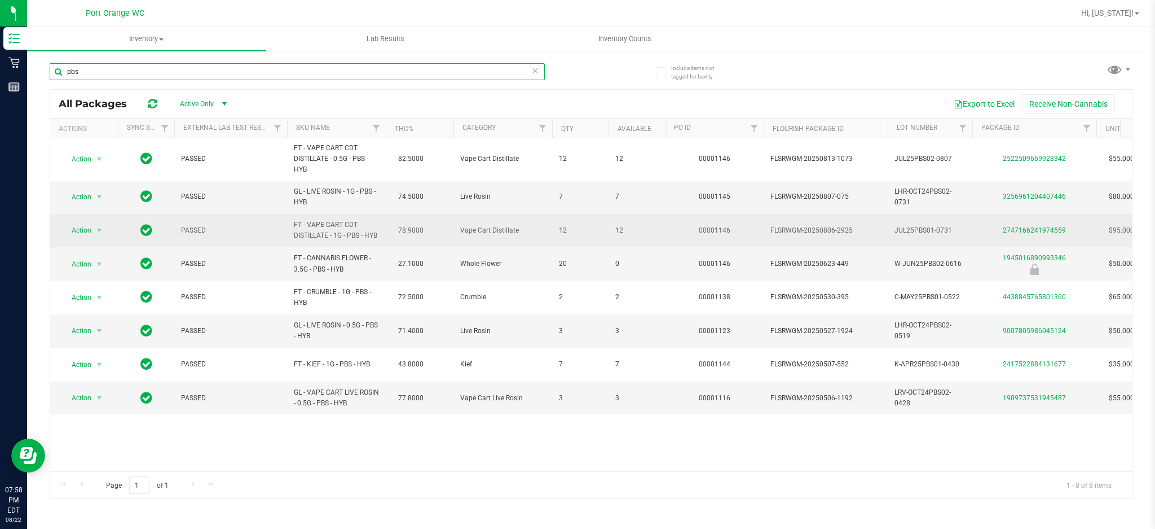
drag, startPoint x: 120, startPoint y: 67, endPoint x: 212, endPoint y: 217, distance: 176.5
click at [212, 217] on div "pbs All Packages Active Only Active Only Lab Samples Locked All External Intern…" at bounding box center [591, 275] width 1083 height 446
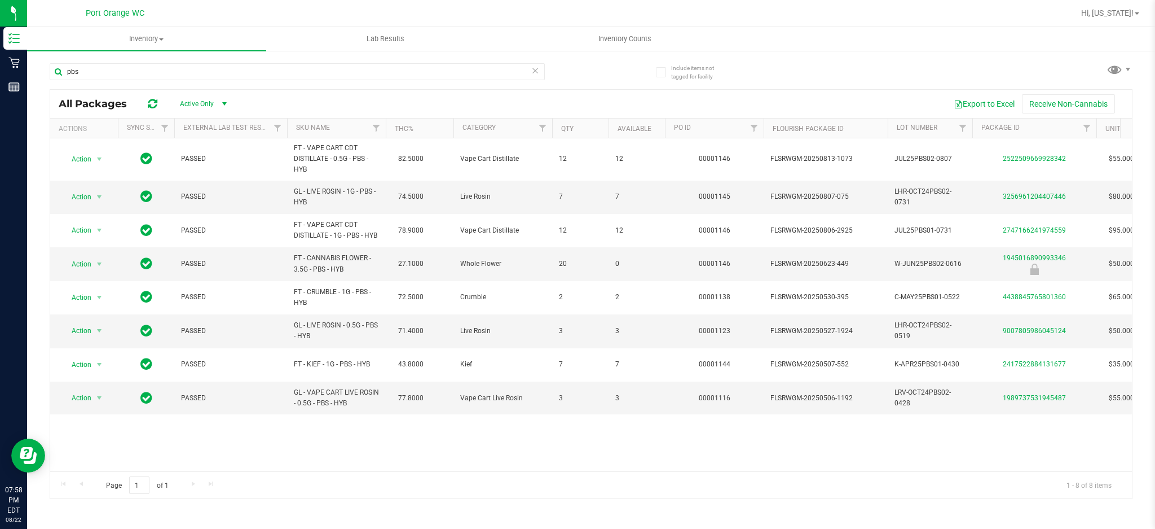
click at [172, 82] on div "pbs" at bounding box center [297, 76] width 495 height 26
click at [176, 71] on input "pbs" at bounding box center [297, 71] width 495 height 17
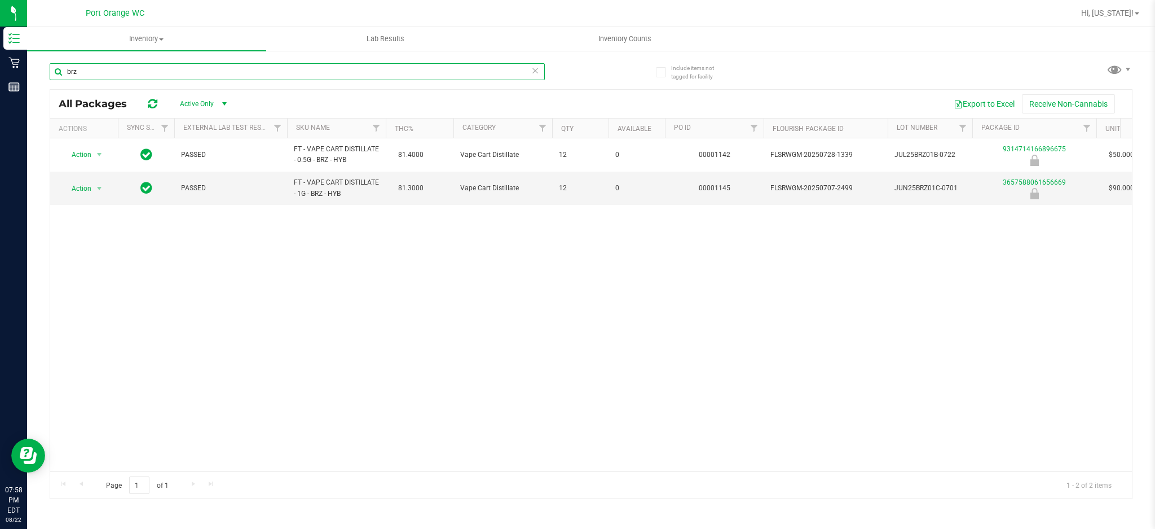
click at [177, 70] on input "brz" at bounding box center [297, 71] width 495 height 17
click at [177, 69] on input "brz" at bounding box center [297, 71] width 495 height 17
click at [181, 67] on input "amn" at bounding box center [297, 71] width 495 height 17
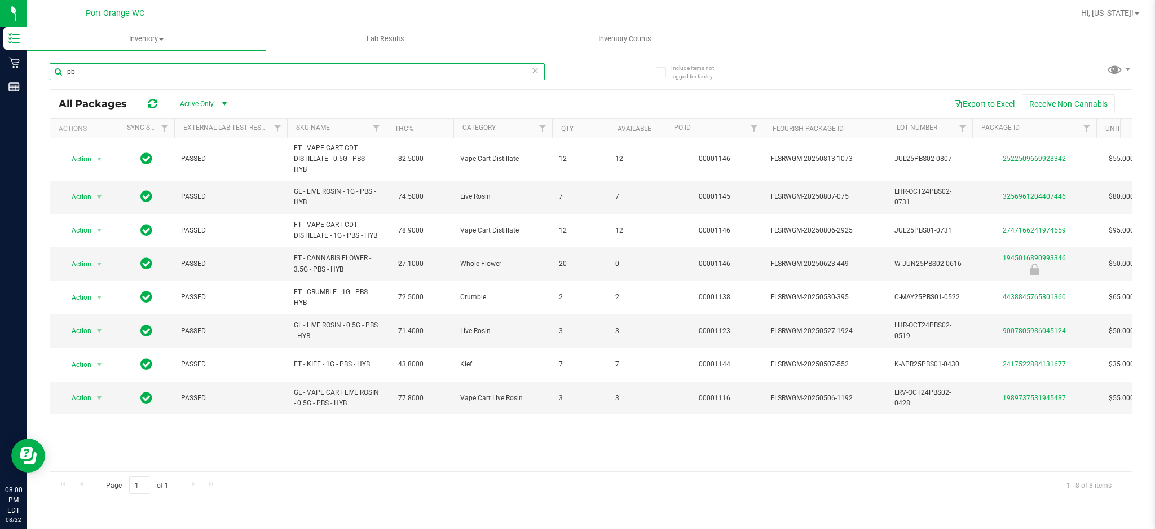
type input "p"
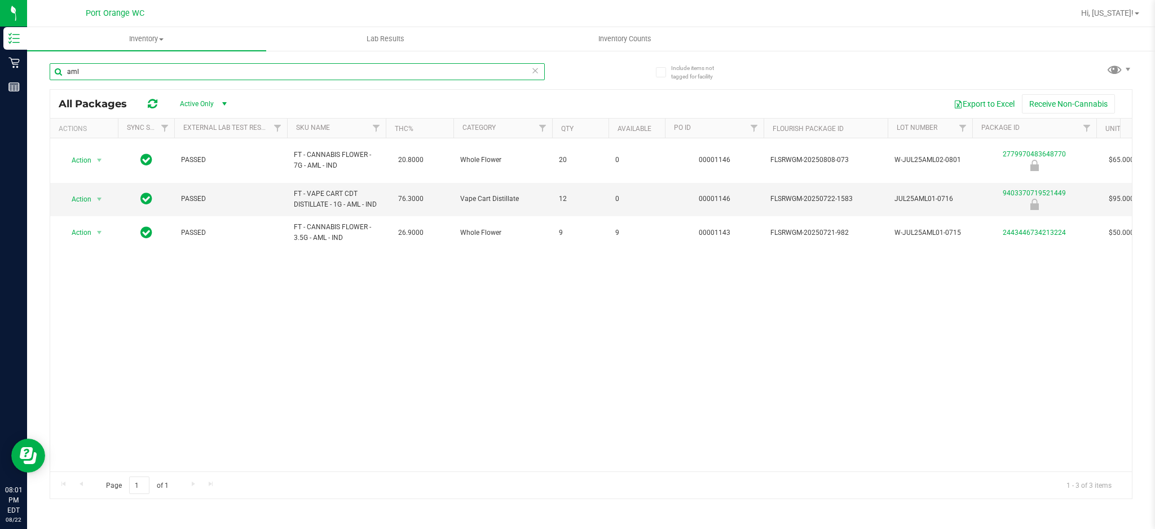
click at [134, 71] on input "aml" at bounding box center [297, 71] width 495 height 17
click at [134, 70] on input "aml" at bounding box center [297, 71] width 495 height 17
click at [134, 69] on input "aml" at bounding box center [297, 71] width 495 height 17
click at [134, 70] on input "aml" at bounding box center [297, 71] width 495 height 17
click at [134, 71] on input "aml" at bounding box center [297, 71] width 495 height 17
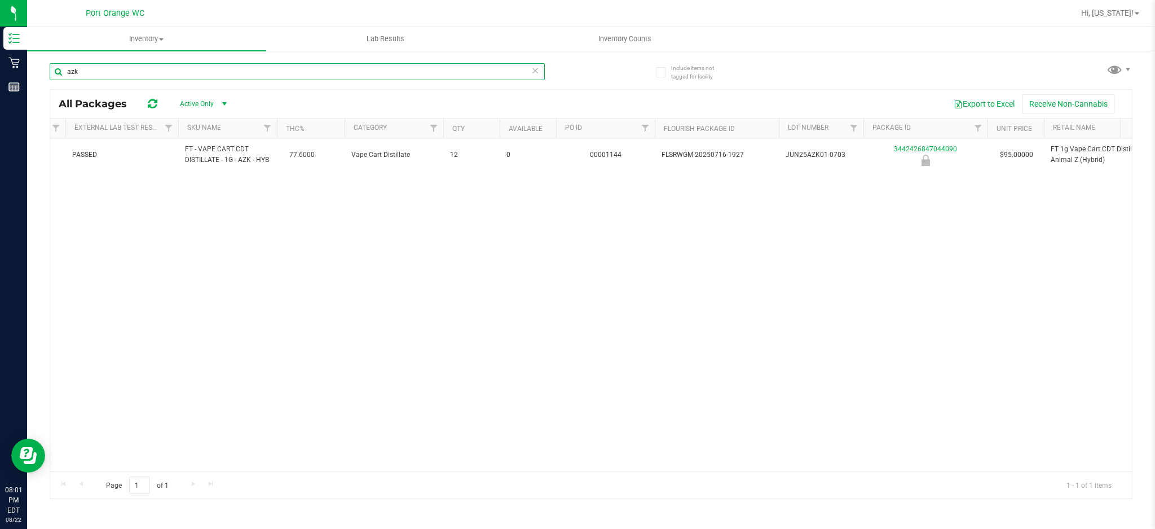
scroll to position [0, 109]
click at [238, 65] on input "azk" at bounding box center [297, 71] width 495 height 17
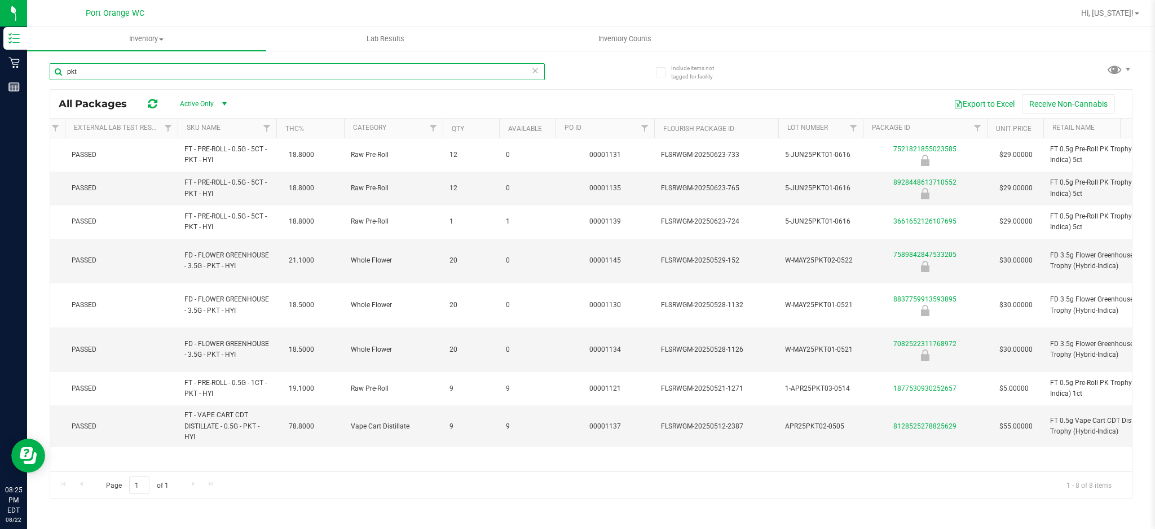
click at [247, 71] on input "pkt" at bounding box center [297, 71] width 495 height 17
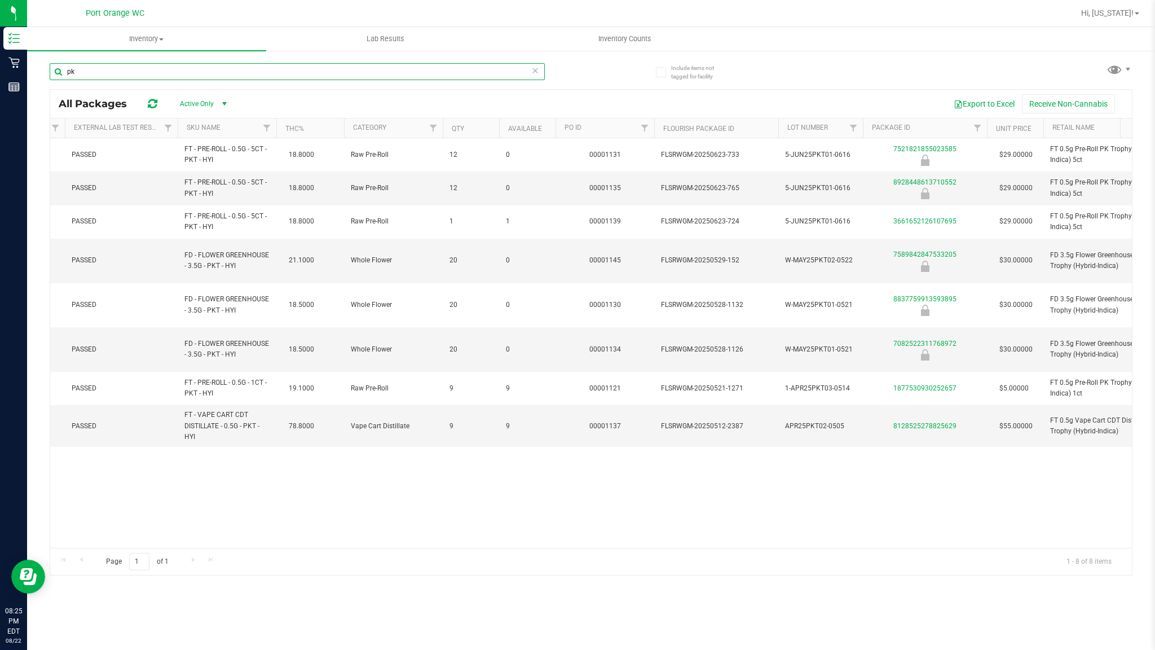
type input "p"
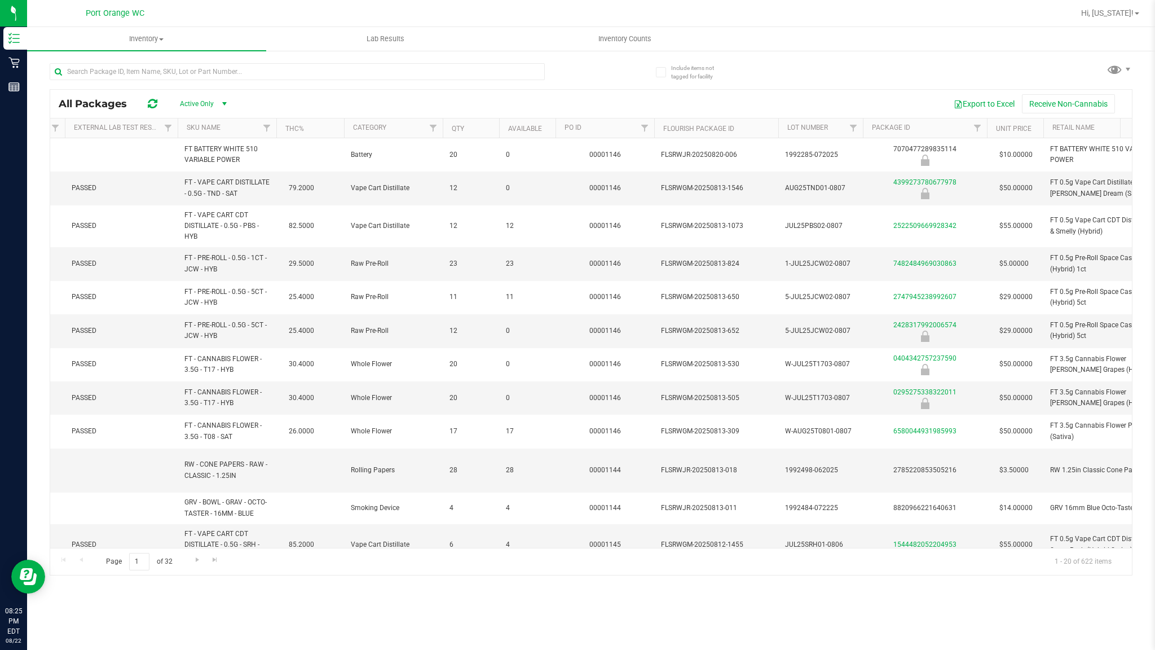
click at [957, 19] on div at bounding box center [638, 13] width 872 height 22
drag, startPoint x: 843, startPoint y: 93, endPoint x: 828, endPoint y: 73, distance: 24.1
click at [843, 92] on div "All Packages Active Only Active Only Lab Samples Locked All External Internal E…" at bounding box center [591, 104] width 1082 height 28
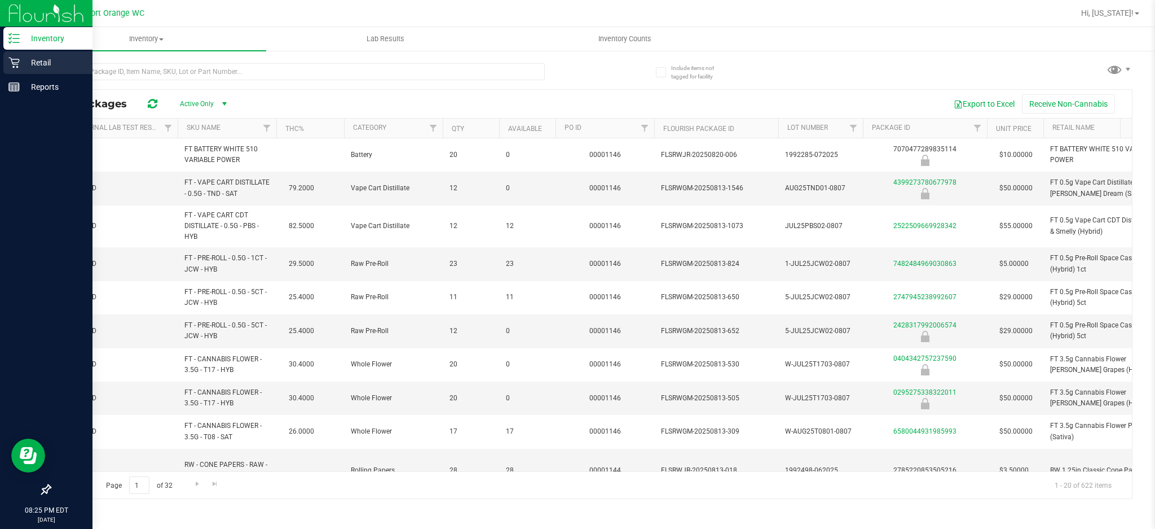
click at [47, 64] on p "Retail" at bounding box center [54, 63] width 68 height 14
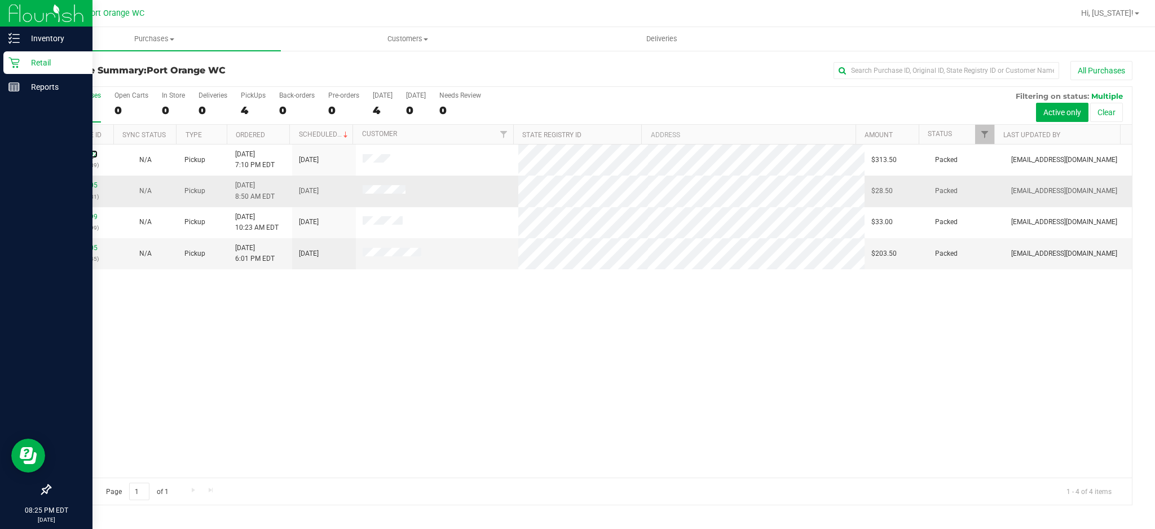
drag, startPoint x: 91, startPoint y: 152, endPoint x: 87, endPoint y: 177, distance: 24.6
click at [91, 152] on link "11826092" at bounding box center [82, 154] width 32 height 8
click at [92, 185] on link "11826205" at bounding box center [82, 185] width 32 height 8
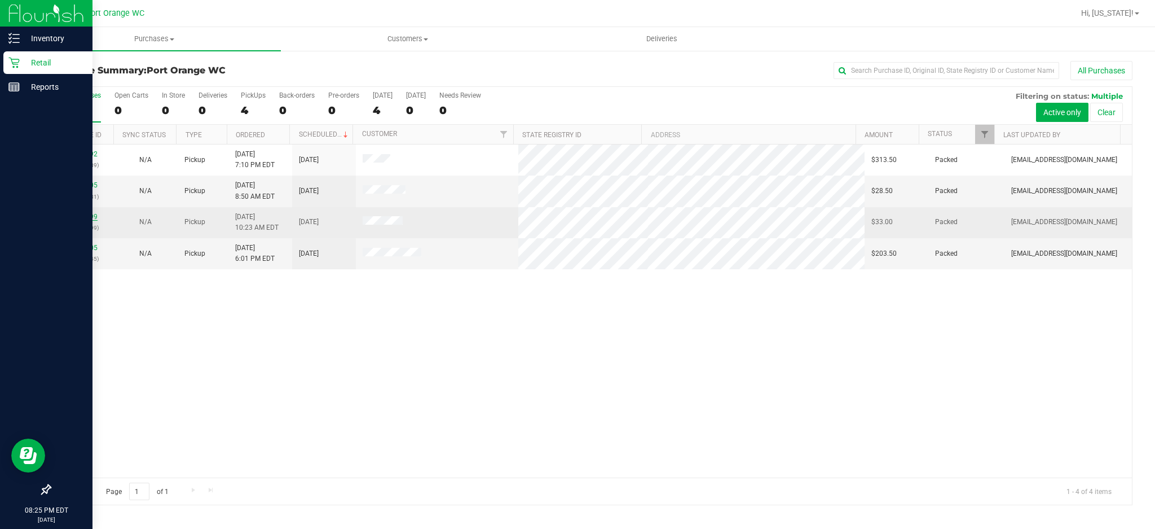
click at [93, 215] on link "11827299" at bounding box center [82, 217] width 32 height 8
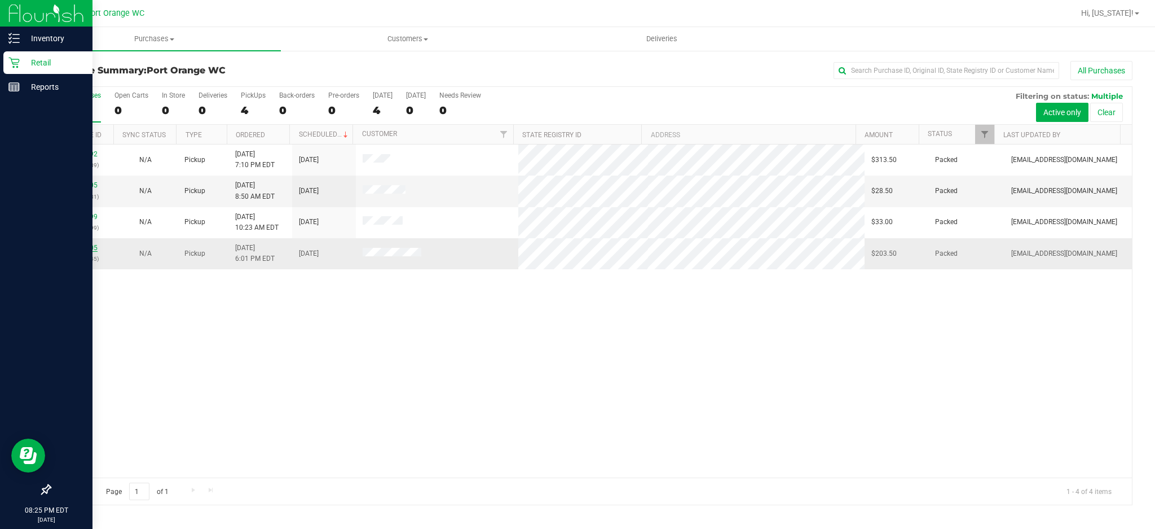
click at [87, 251] on link "11831305" at bounding box center [82, 248] width 32 height 8
click at [306, 421] on div "11826092 (316488139) N/A Pickup 8/22/2025 7:10 PM EDT 8/22/2025 $313.50 Packed …" at bounding box center [591, 310] width 1082 height 333
click at [637, 371] on div "11826092 (316488139) N/A Pickup 8/22/2025 7:10 PM EDT 8/22/2025 $313.50 Packed …" at bounding box center [591, 310] width 1082 height 333
click at [29, 56] on p "Retail" at bounding box center [54, 63] width 68 height 14
click at [30, 56] on p "Retail" at bounding box center [54, 63] width 68 height 14
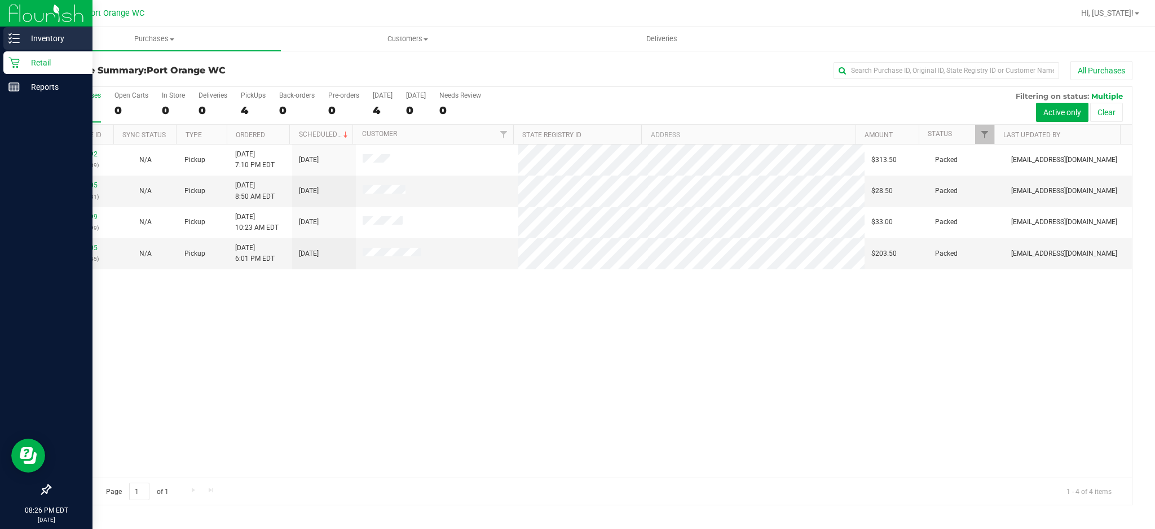
click at [42, 32] on p "Inventory" at bounding box center [54, 39] width 68 height 14
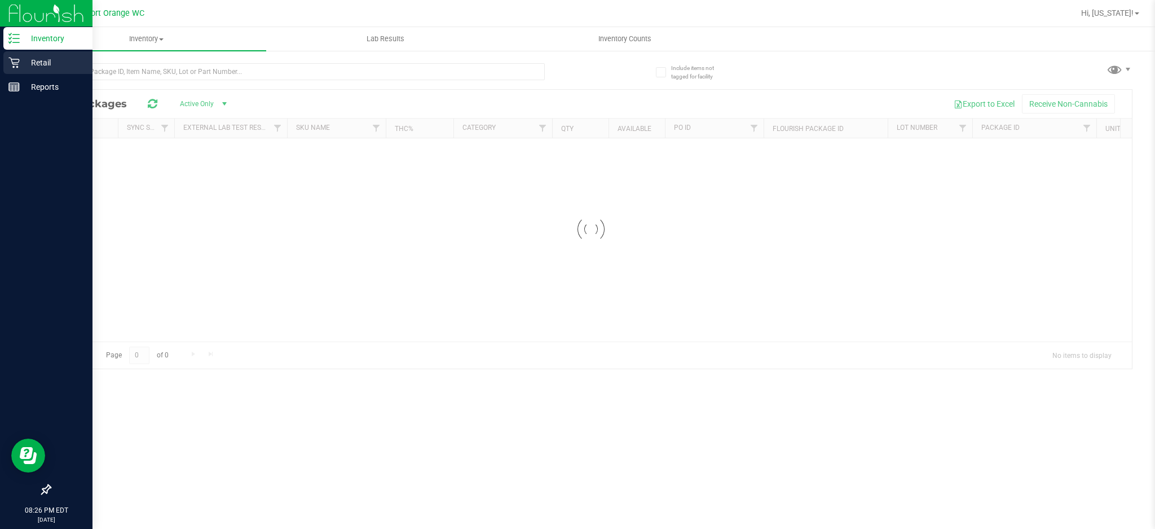
click at [61, 62] on p "Retail" at bounding box center [54, 63] width 68 height 14
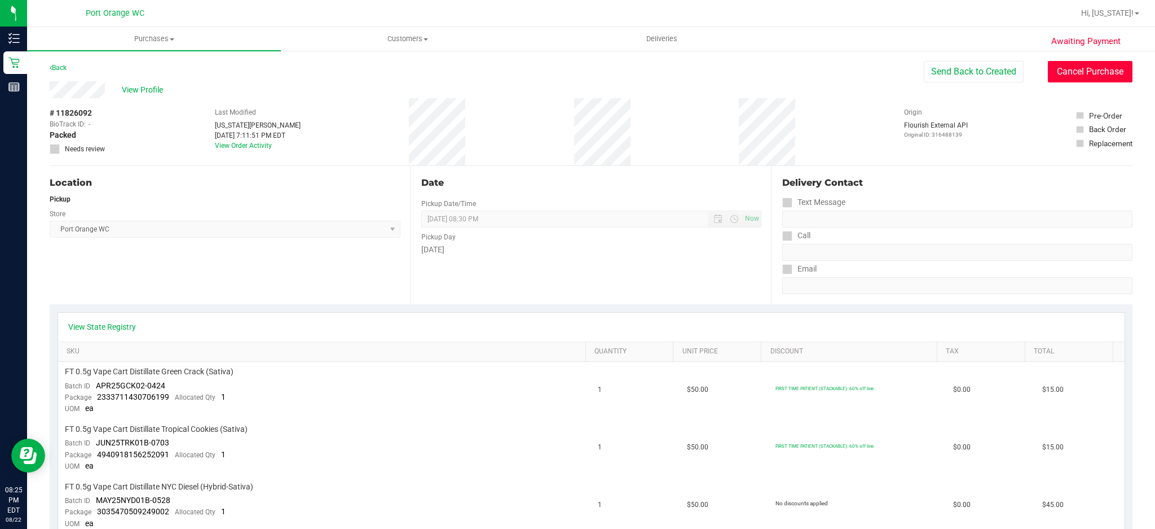
click at [1075, 71] on button "Cancel Purchase" at bounding box center [1090, 71] width 85 height 21
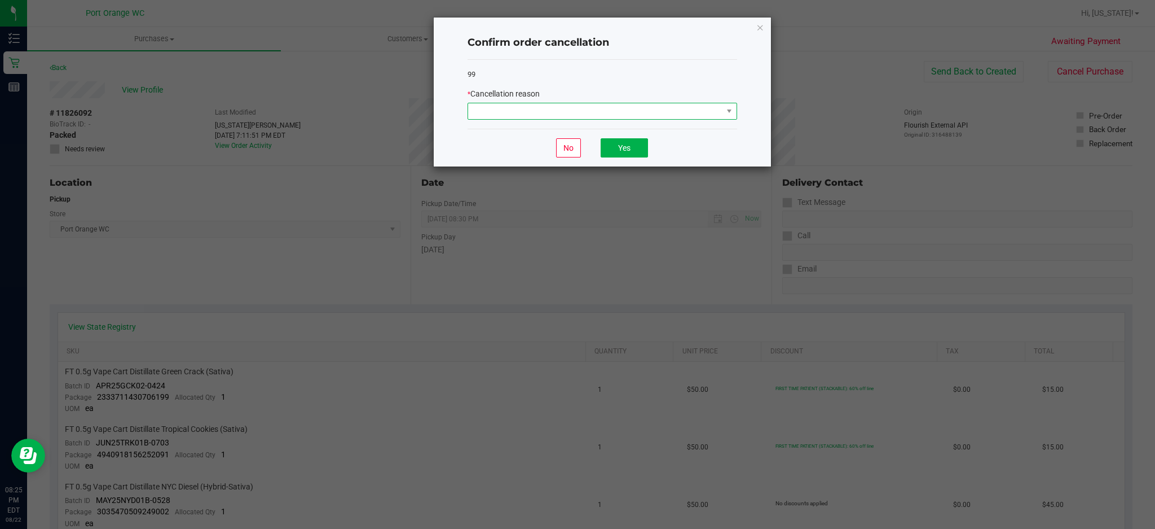
click at [656, 112] on span at bounding box center [595, 111] width 254 height 16
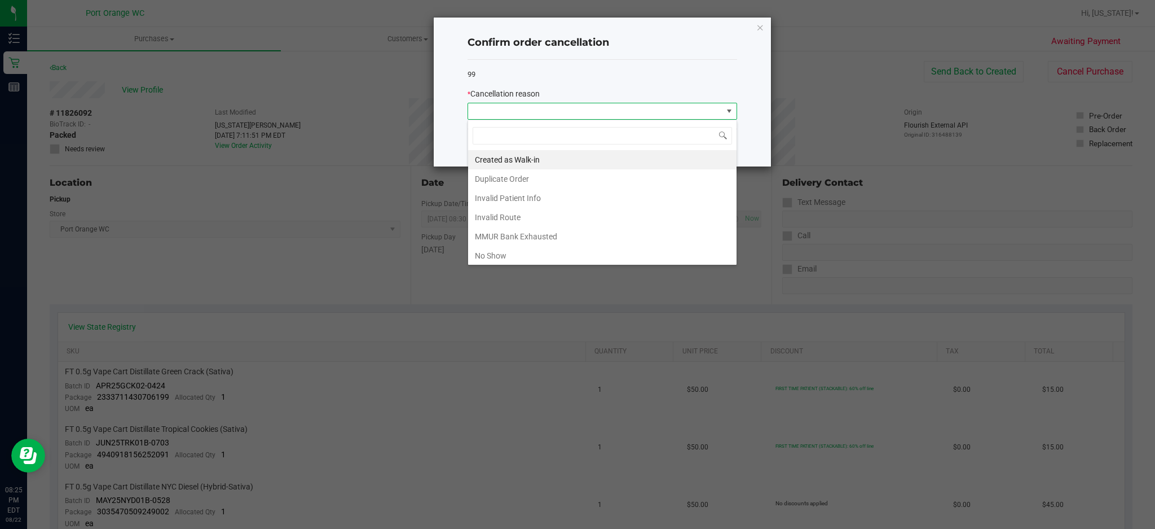
scroll to position [17, 269]
click at [515, 252] on li "No Show" at bounding box center [602, 255] width 269 height 19
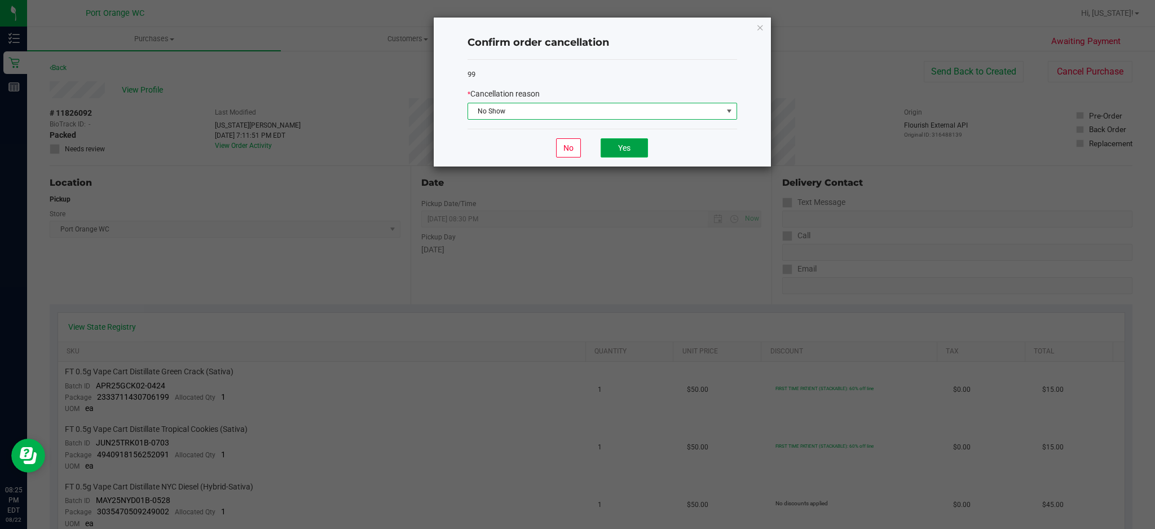
click at [635, 157] on button "Yes" at bounding box center [624, 147] width 47 height 19
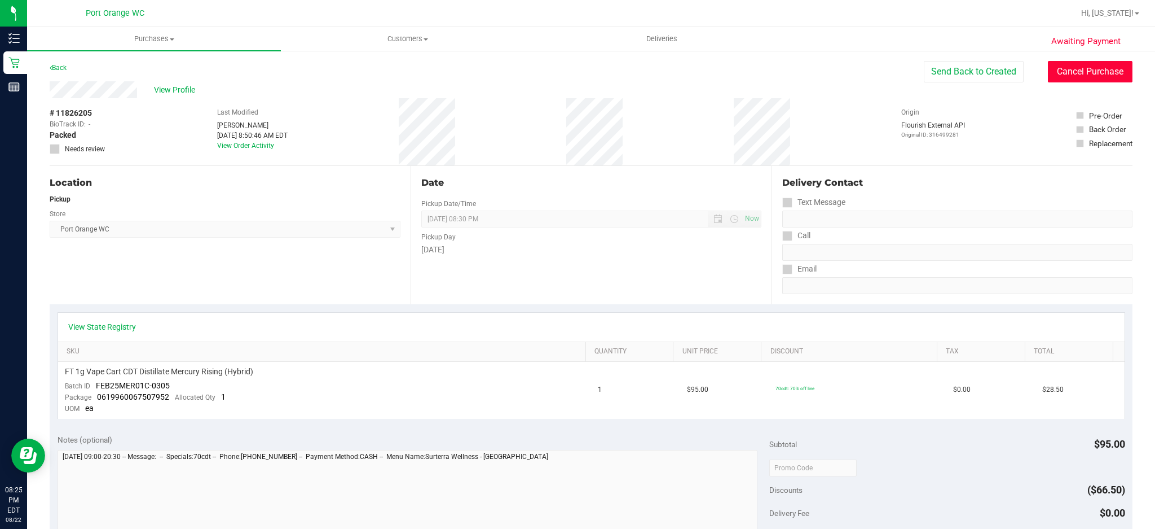
click at [1086, 71] on button "Cancel Purchase" at bounding box center [1090, 71] width 85 height 21
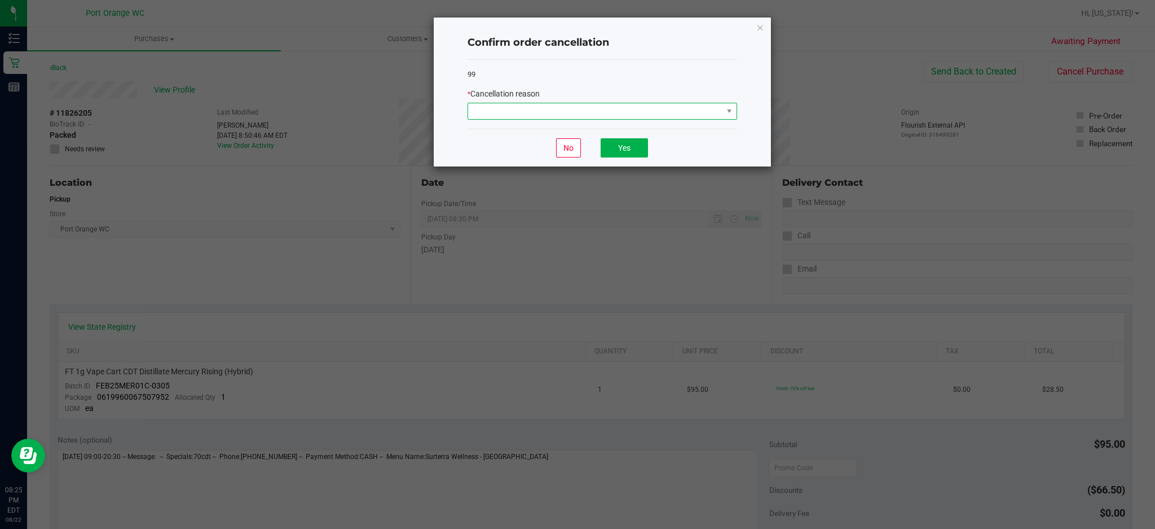
click at [700, 116] on span at bounding box center [595, 111] width 254 height 16
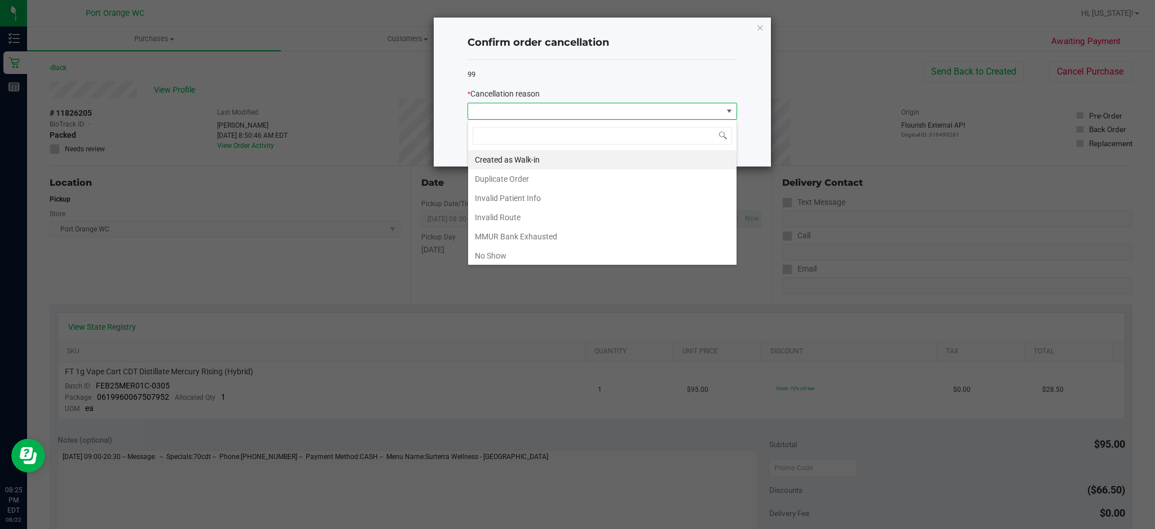
scroll to position [17, 269]
click at [524, 252] on li "No Show" at bounding box center [602, 255] width 269 height 19
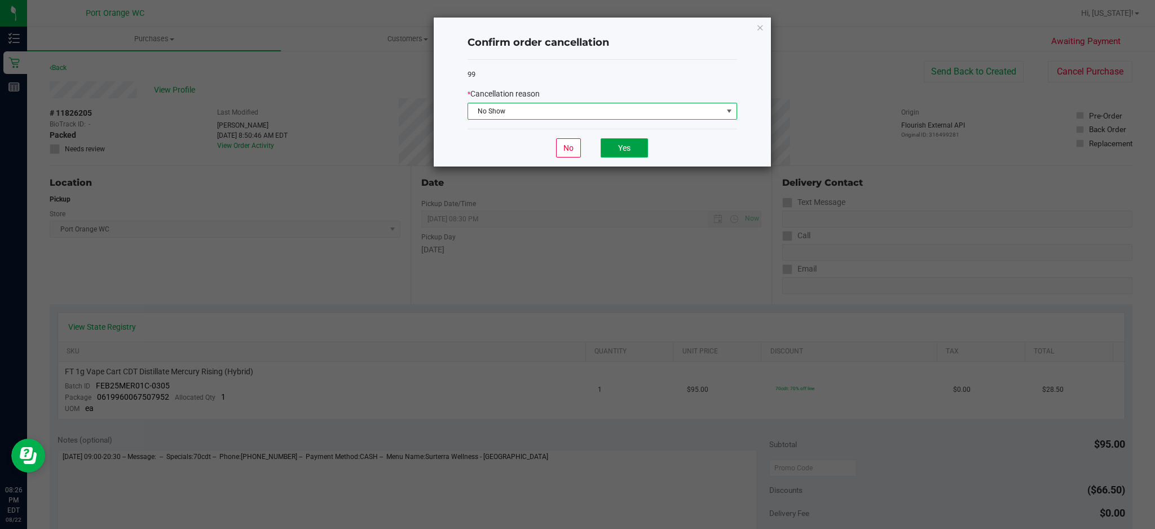
click at [629, 151] on button "Yes" at bounding box center [624, 147] width 47 height 19
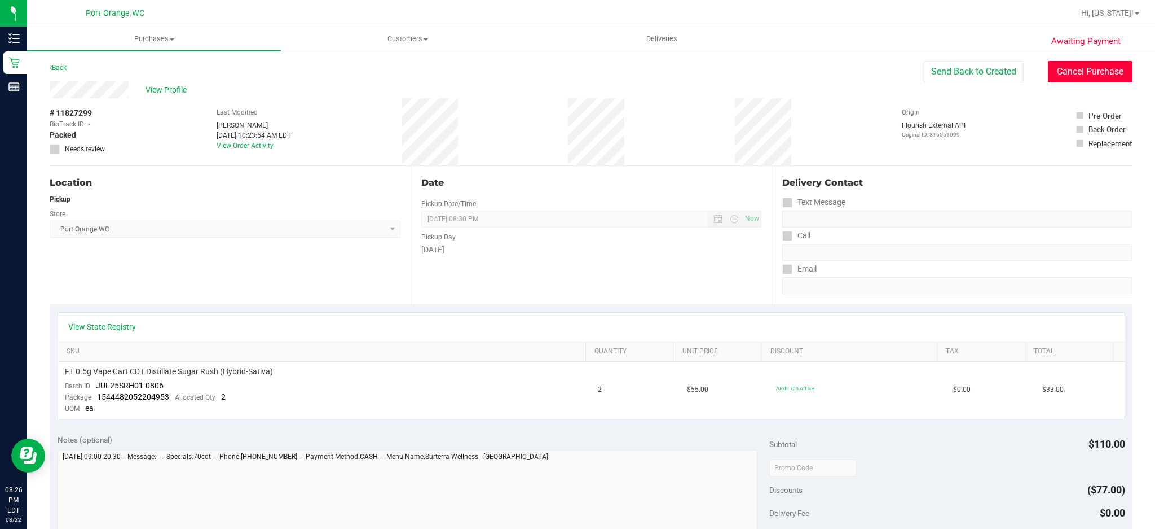
click at [1071, 73] on button "Cancel Purchase" at bounding box center [1090, 71] width 85 height 21
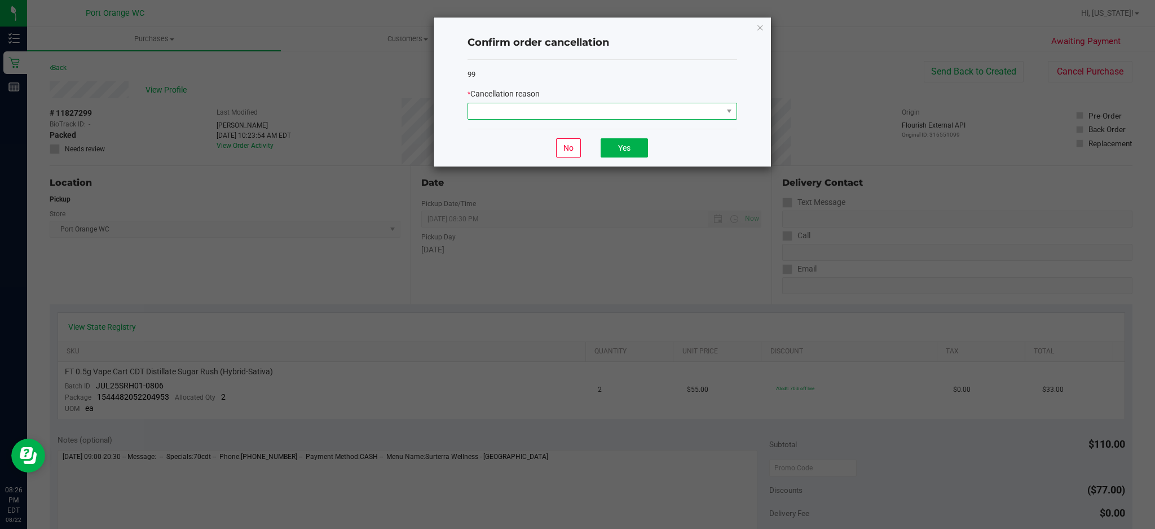
click at [709, 118] on span at bounding box center [595, 111] width 254 height 16
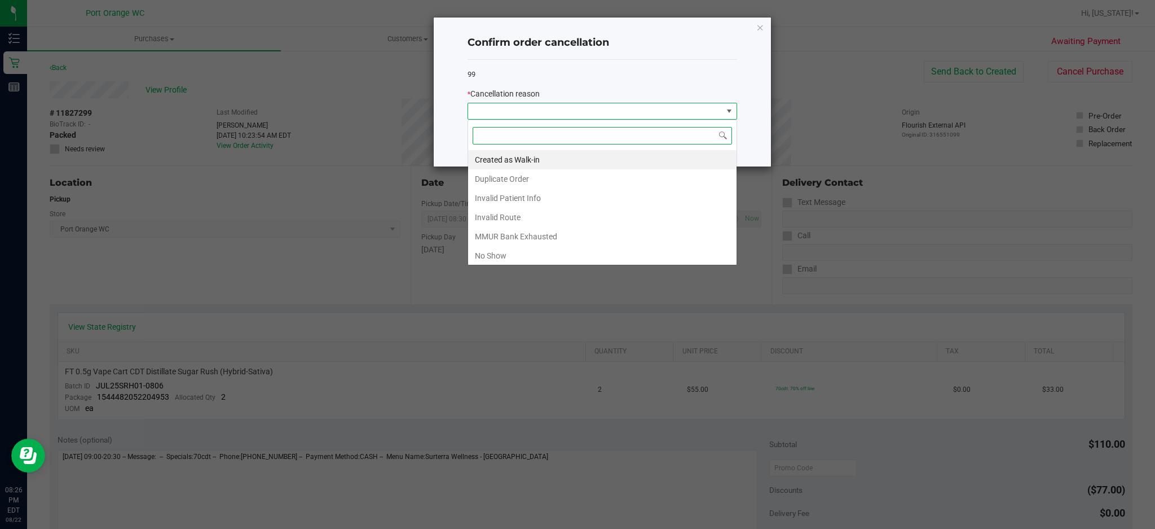
scroll to position [17, 269]
click at [528, 260] on li "No Show" at bounding box center [602, 255] width 269 height 19
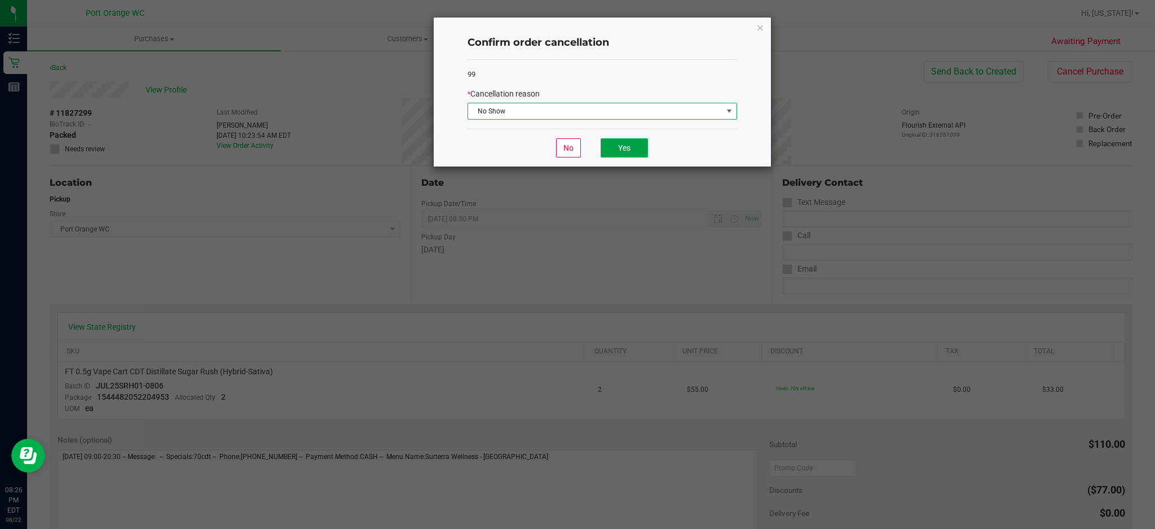
click at [641, 150] on button "Yes" at bounding box center [624, 147] width 47 height 19
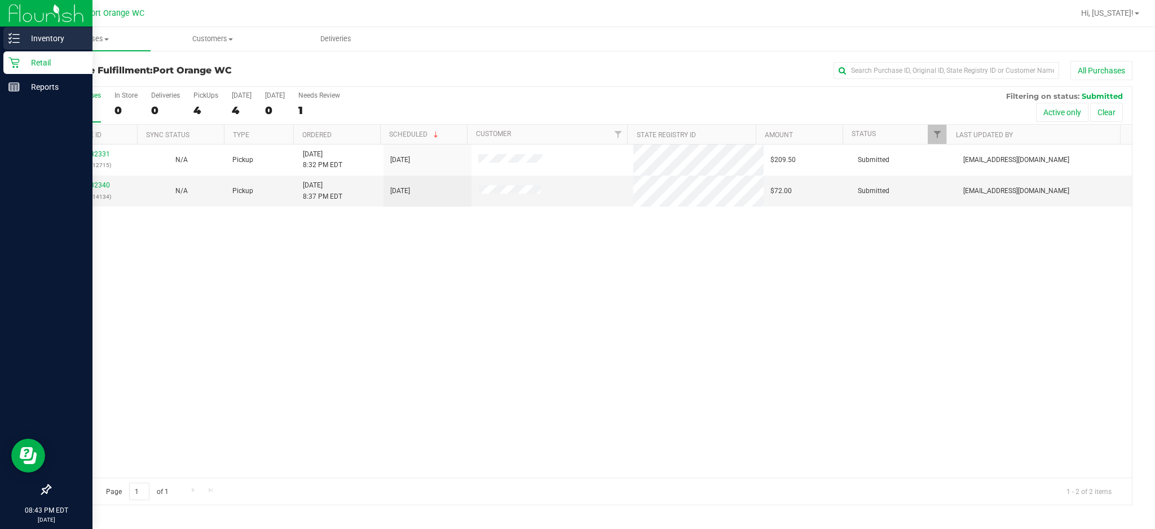
click at [24, 33] on p "Inventory" at bounding box center [54, 39] width 68 height 14
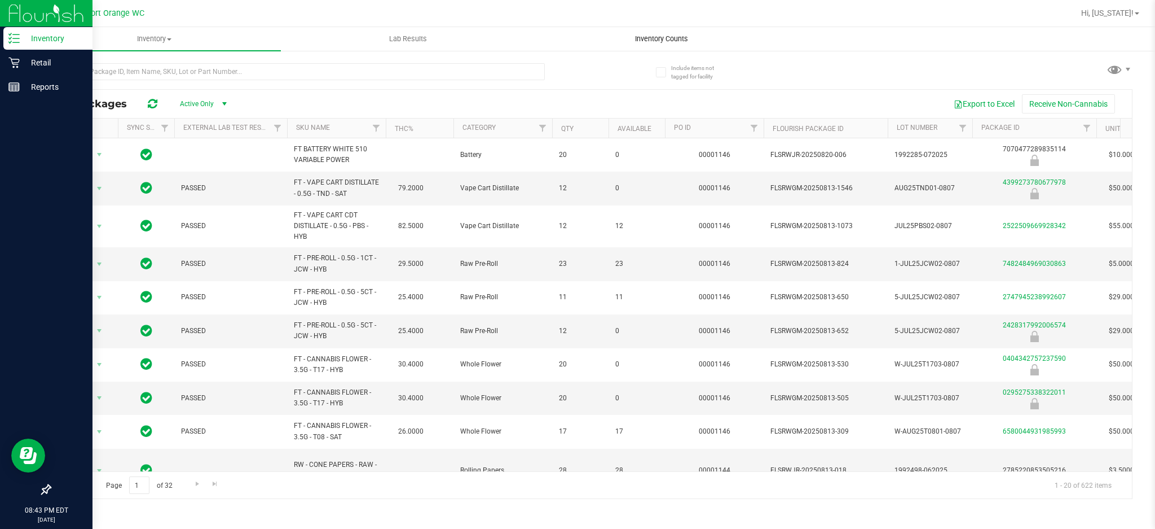
click at [576, 30] on uib-tab-heading "Inventory Counts" at bounding box center [661, 39] width 253 height 23
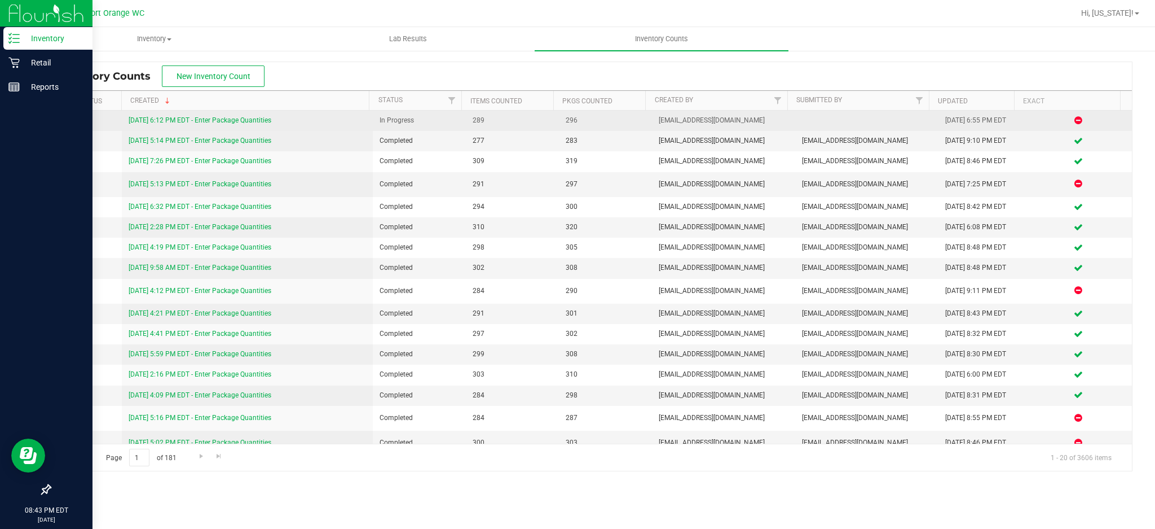
click at [225, 124] on link "[DATE] 6:12 PM EDT - Enter Package Quantities" at bounding box center [200, 120] width 143 height 8
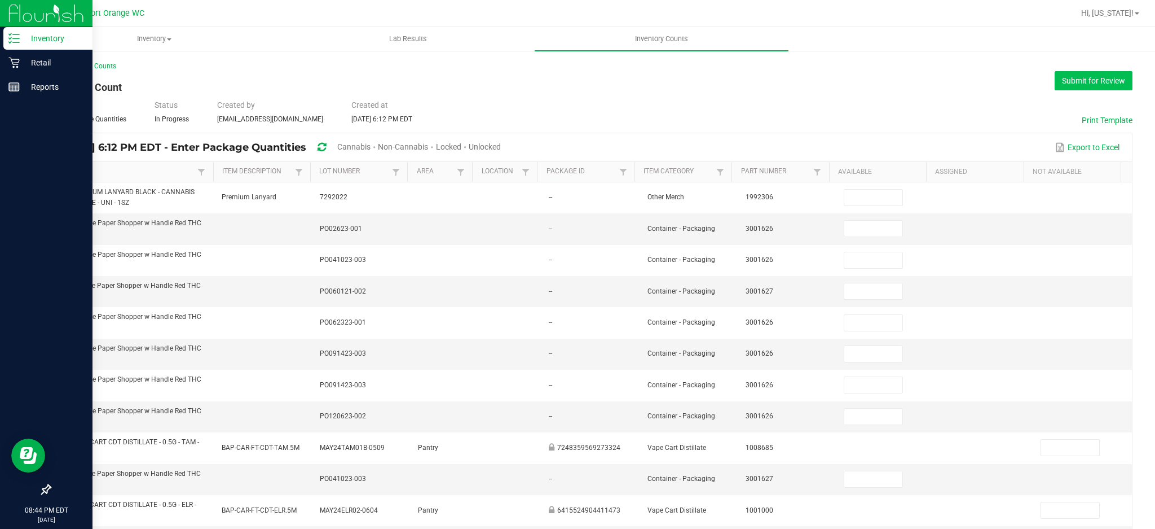
click at [576, 80] on button "Submit for Review" at bounding box center [1094, 80] width 78 height 19
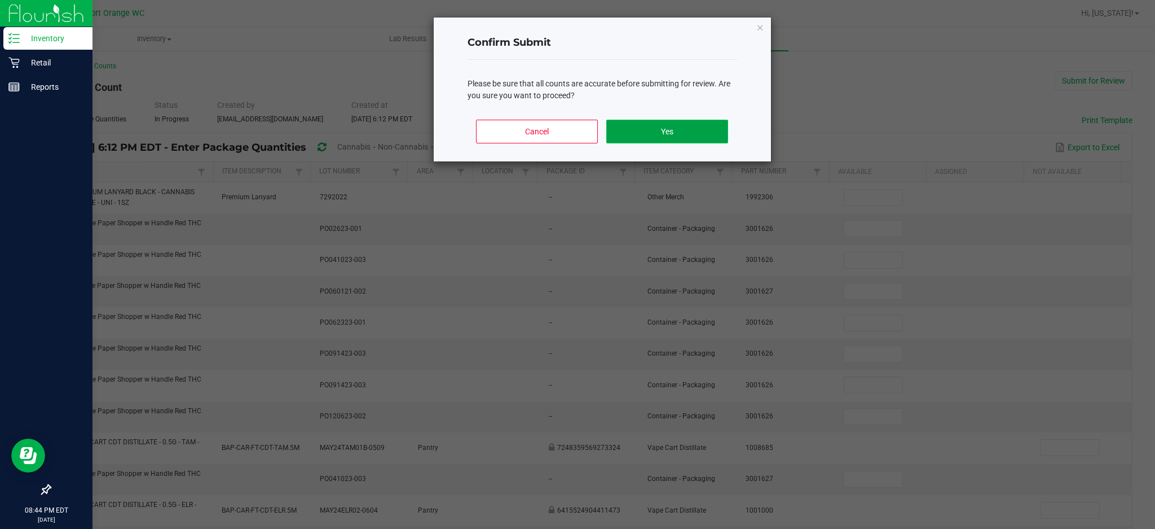
click at [576, 131] on button "Yes" at bounding box center [667, 132] width 121 height 24
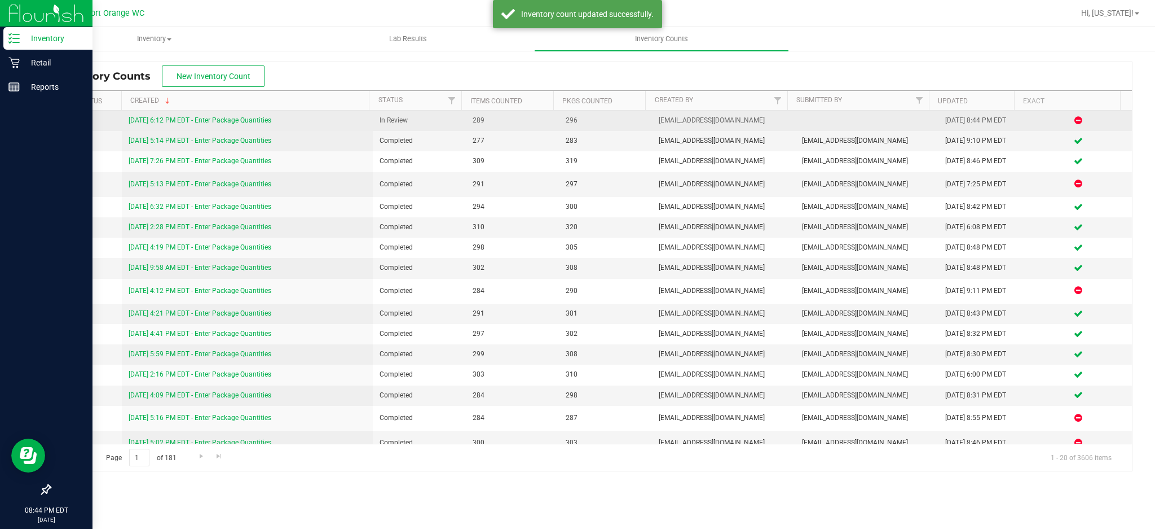
click at [248, 120] on link "[DATE] 6:12 PM EDT - Enter Package Quantities" at bounding box center [200, 120] width 143 height 8
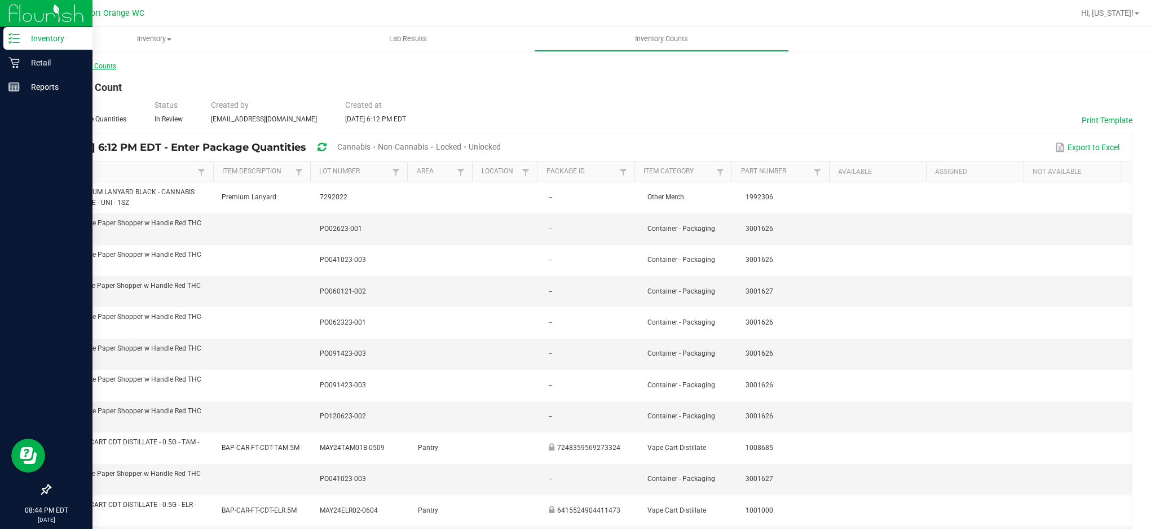
click at [111, 63] on link "< All Inventory Counts" at bounding box center [83, 66] width 67 height 8
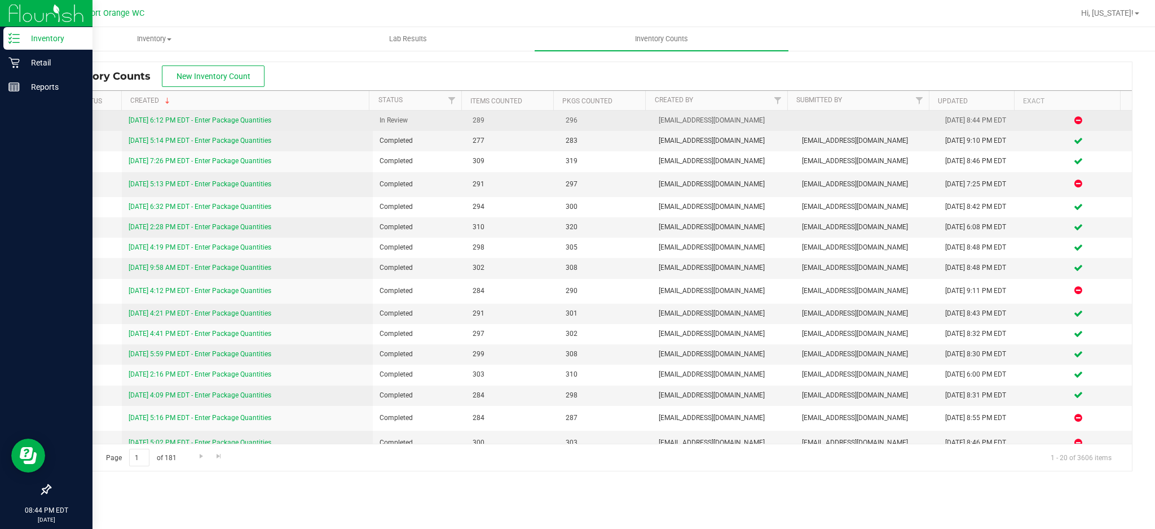
click at [238, 117] on link "[DATE] 6:12 PM EDT - Enter Package Quantities" at bounding box center [200, 120] width 143 height 8
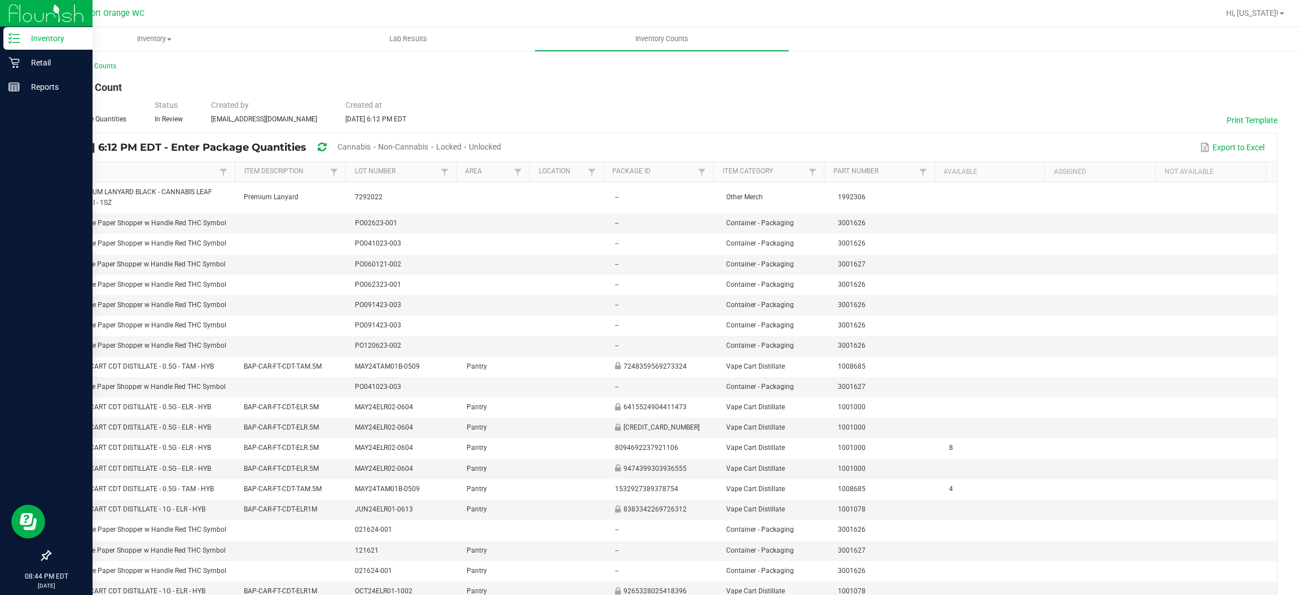
click at [371, 144] on span "Cannabis" at bounding box center [353, 146] width 33 height 9
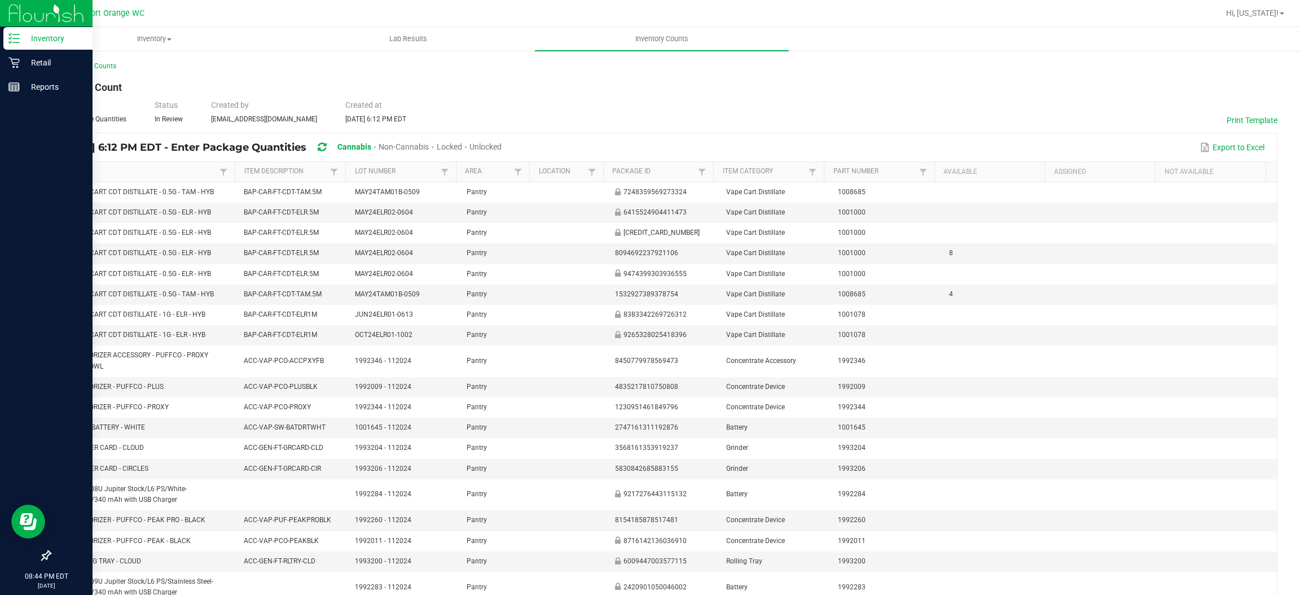
click at [502, 145] on span "Unlocked" at bounding box center [485, 146] width 32 height 9
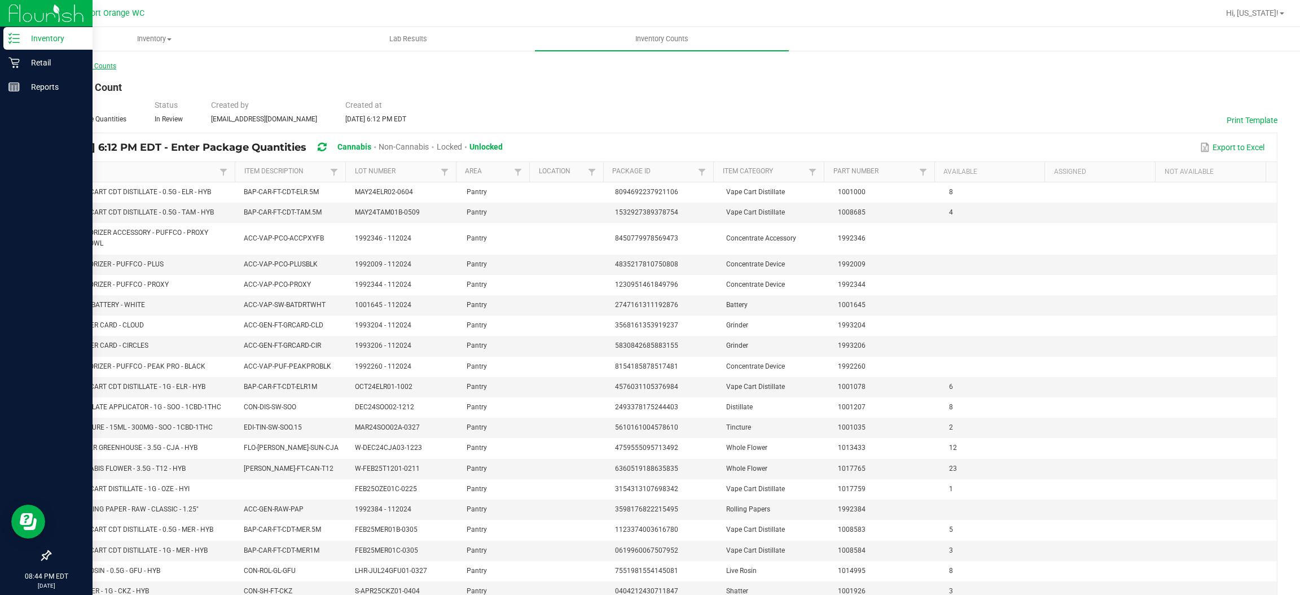
click at [103, 69] on link "< All Inventory Counts" at bounding box center [83, 66] width 67 height 8
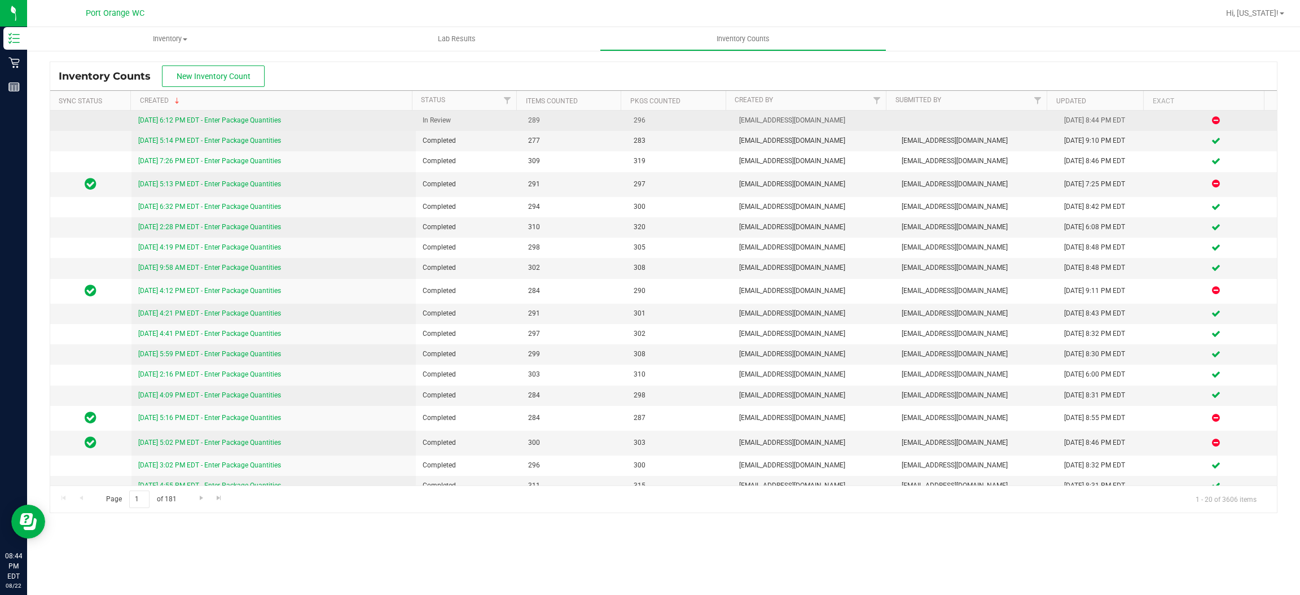
click at [253, 118] on td "[DATE] 6:12 PM EDT - Enter Package Quantities" at bounding box center [273, 121] width 284 height 20
click at [253, 118] on link "[DATE] 6:12 PM EDT - Enter Package Quantities" at bounding box center [209, 120] width 143 height 8
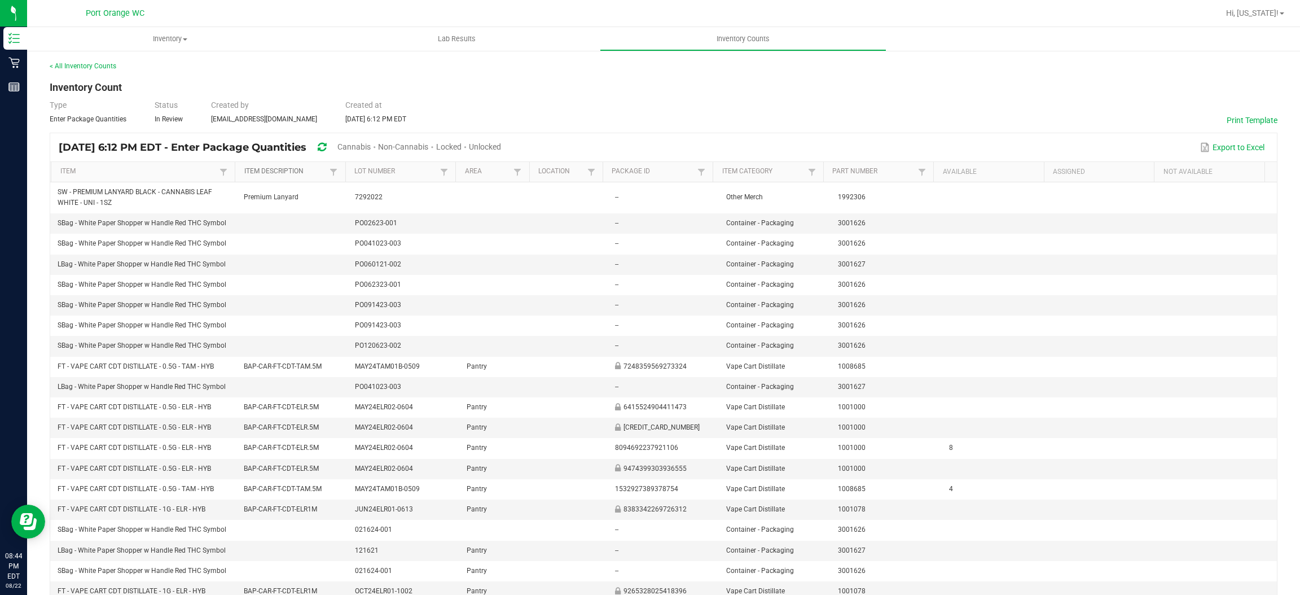
click at [282, 168] on link "Item Description" at bounding box center [285, 171] width 83 height 9
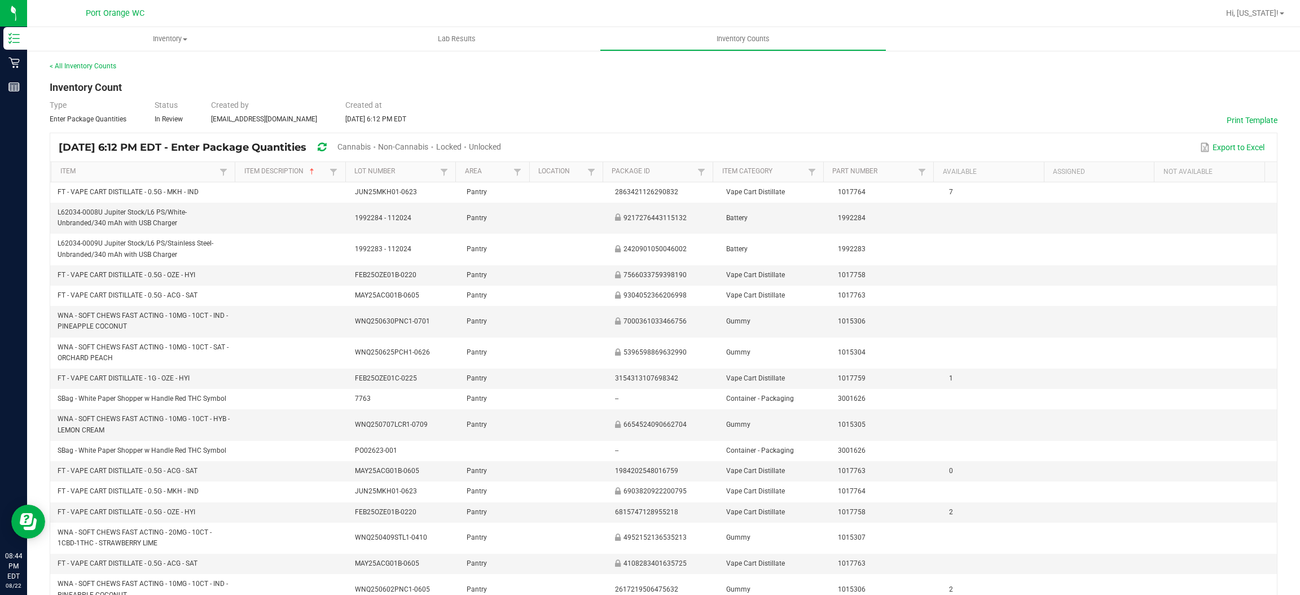
click at [371, 142] on span "Cannabis" at bounding box center [353, 146] width 33 height 9
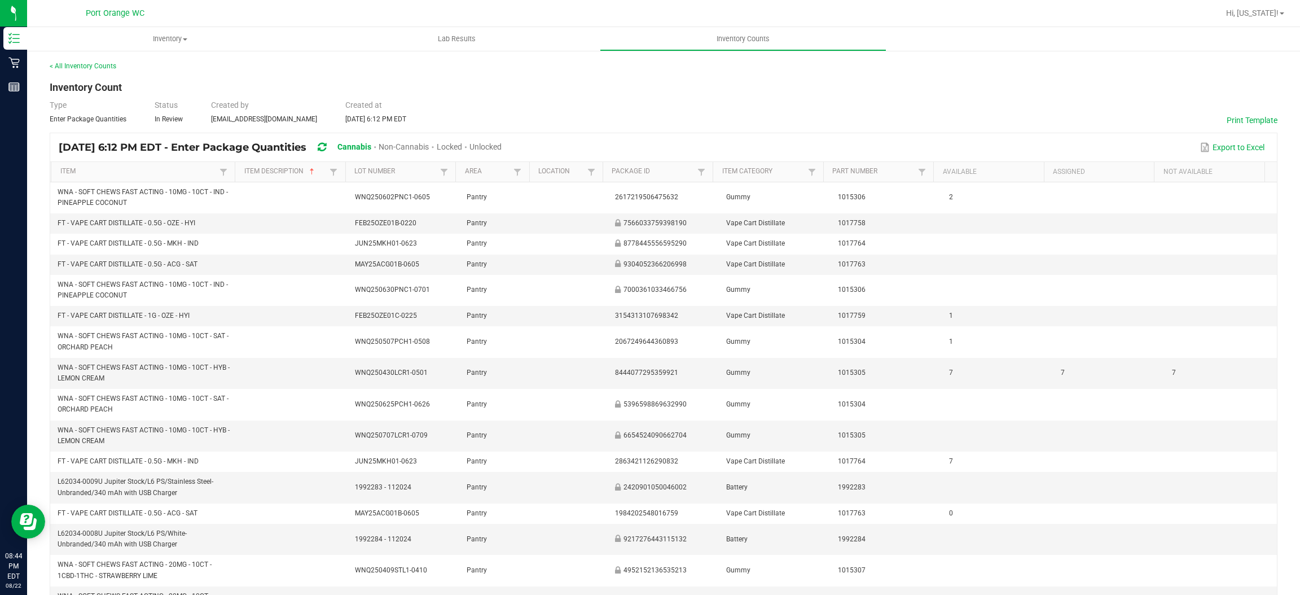
click at [502, 149] on span "Unlocked" at bounding box center [485, 146] width 32 height 9
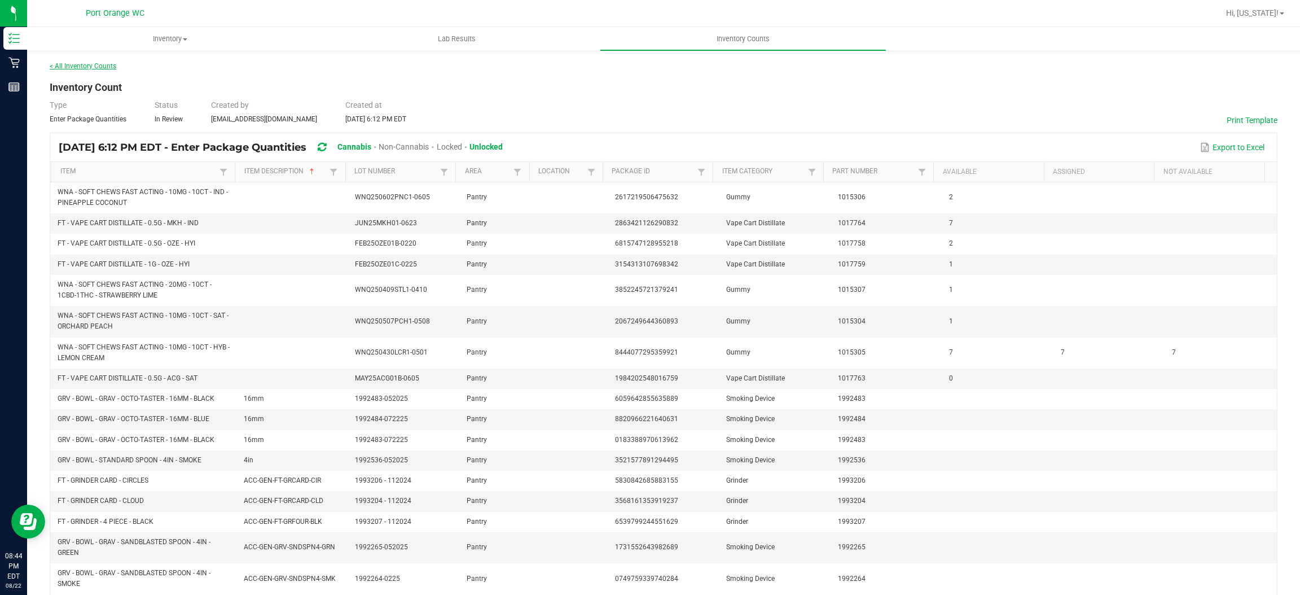
click at [103, 68] on link "< All Inventory Counts" at bounding box center [83, 66] width 67 height 8
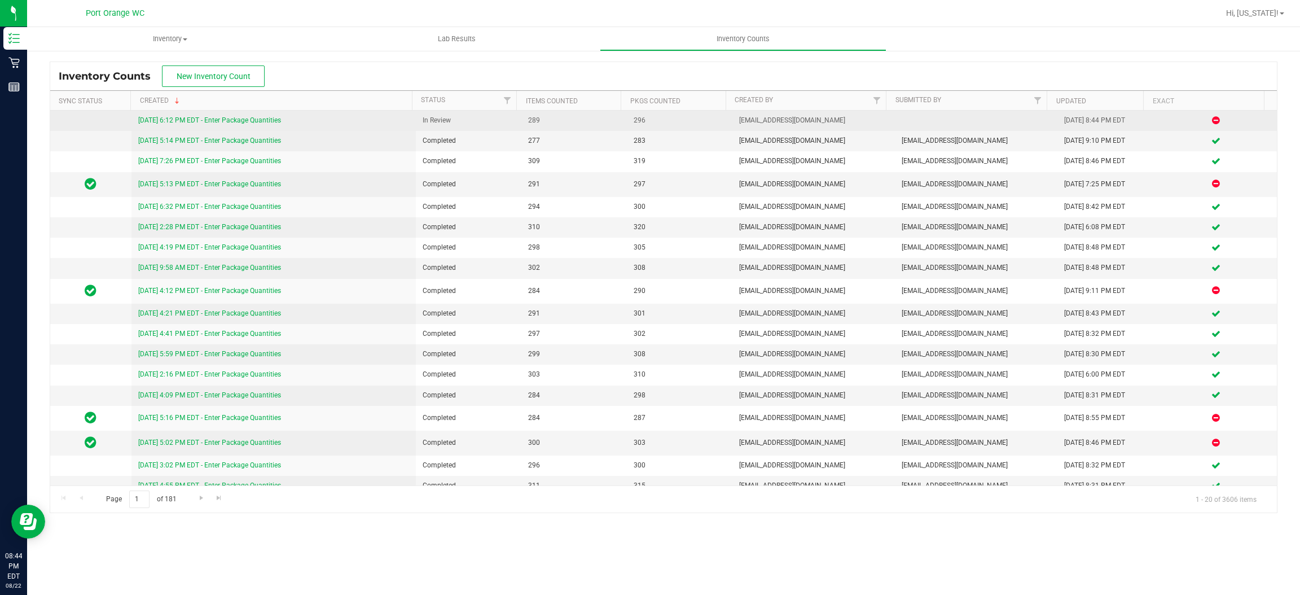
click at [275, 120] on link "[DATE] 6:12 PM EDT - Enter Package Quantities" at bounding box center [209, 120] width 143 height 8
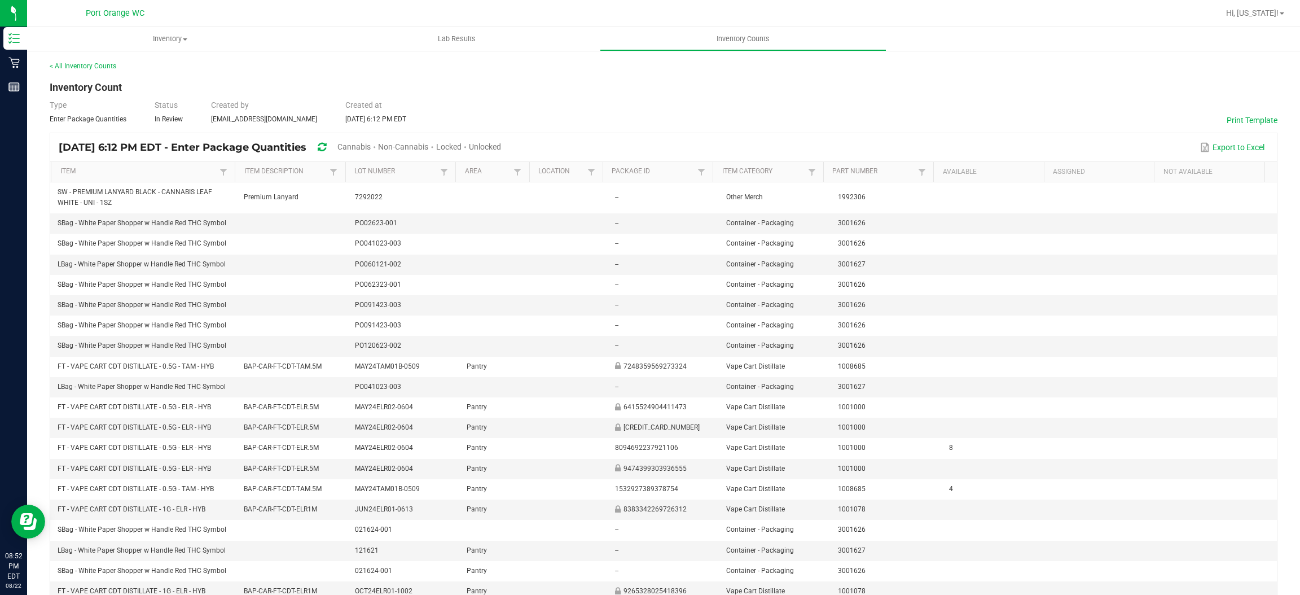
click at [371, 143] on span "Cannabis" at bounding box center [353, 146] width 33 height 9
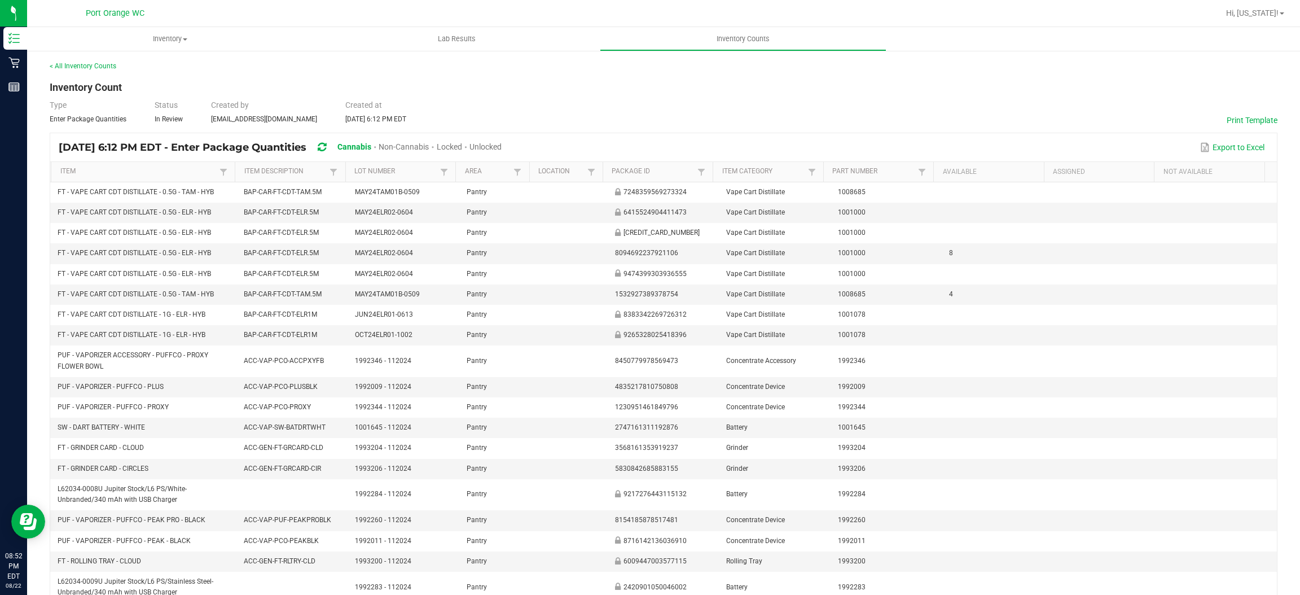
click at [502, 146] on span "Unlocked" at bounding box center [485, 146] width 32 height 9
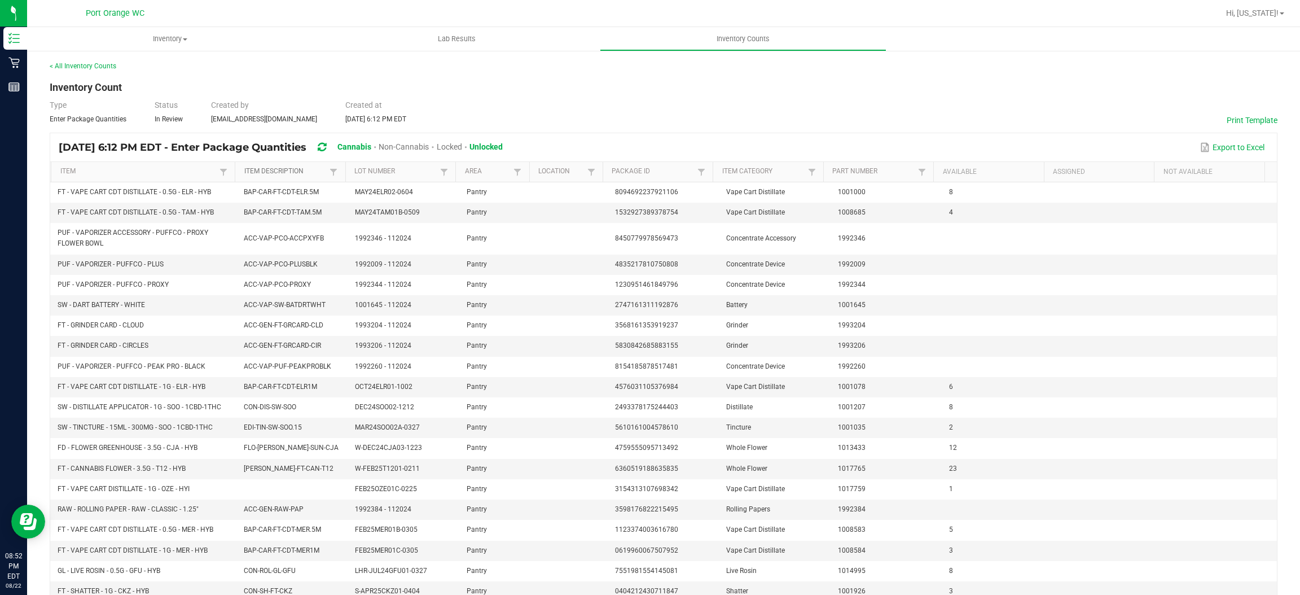
click at [300, 175] on link "Item Description" at bounding box center [285, 171] width 83 height 9
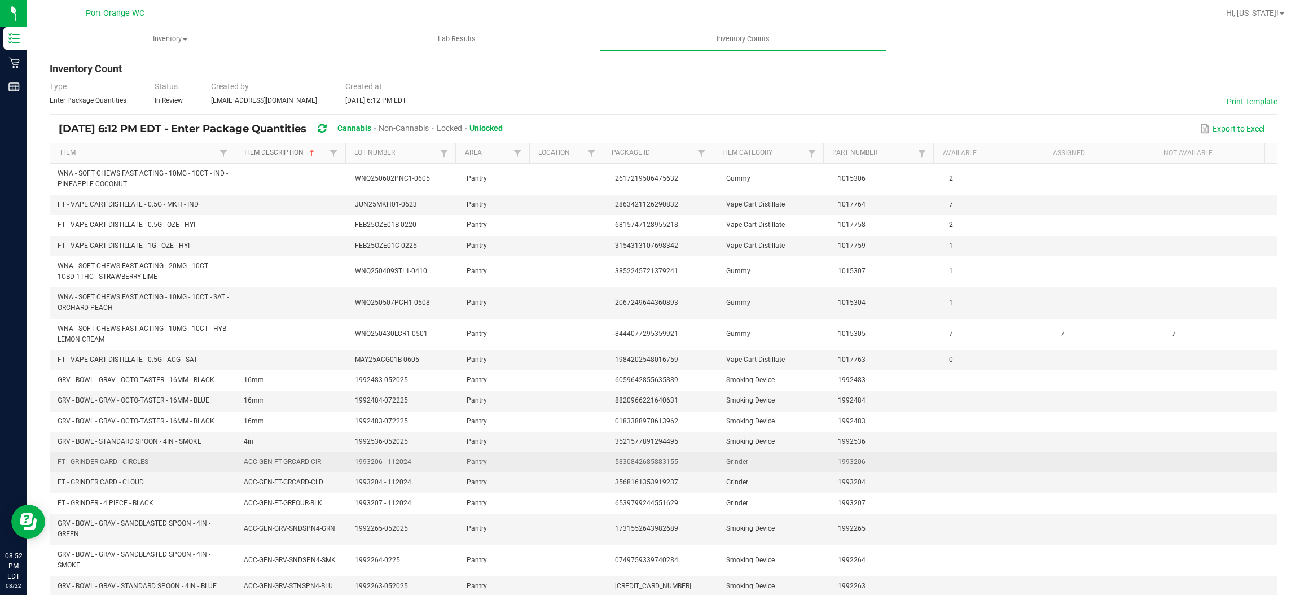
scroll to position [103, 0]
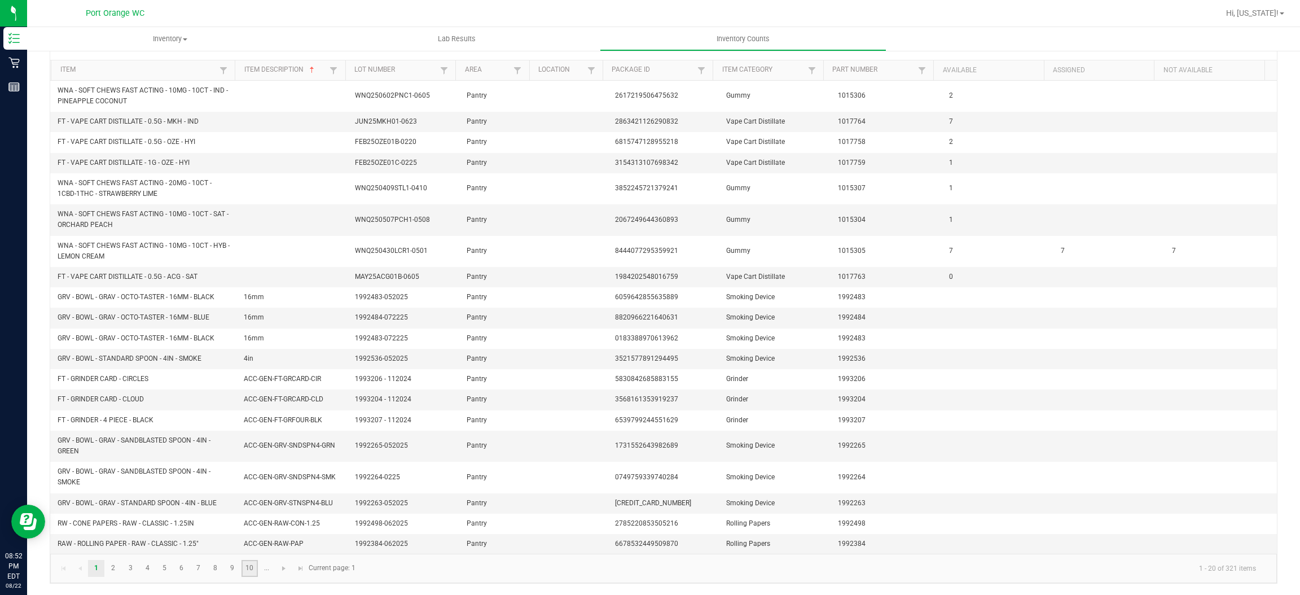
click at [245, 568] on link "10" at bounding box center [249, 568] width 16 height 17
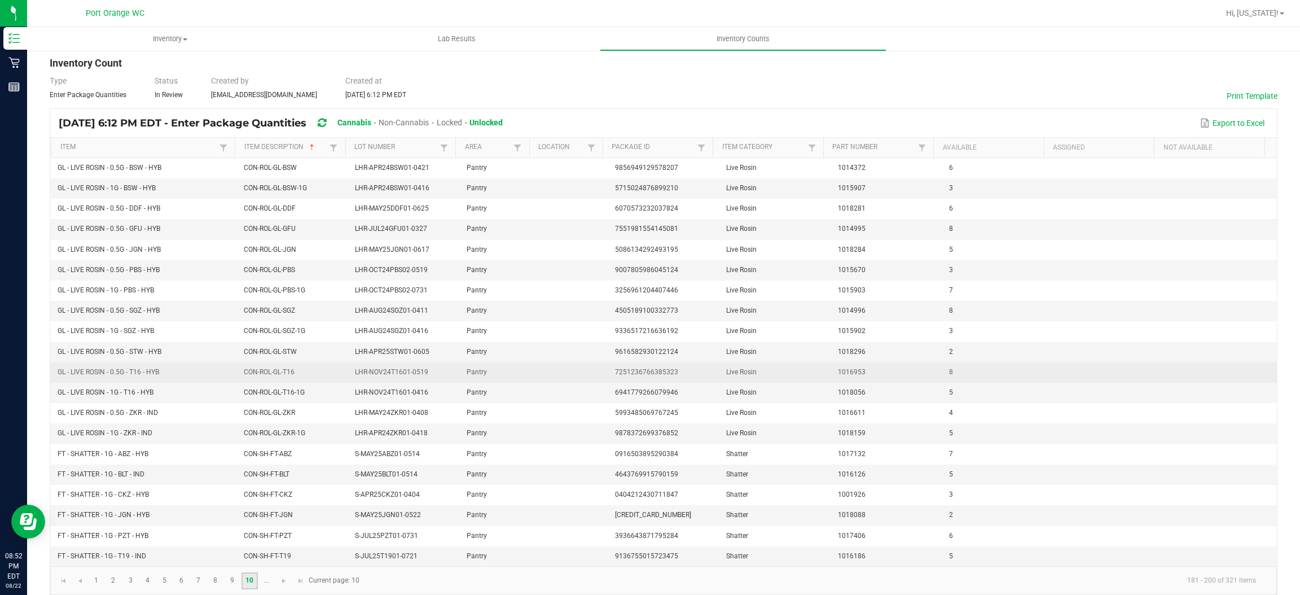
scroll to position [0, 0]
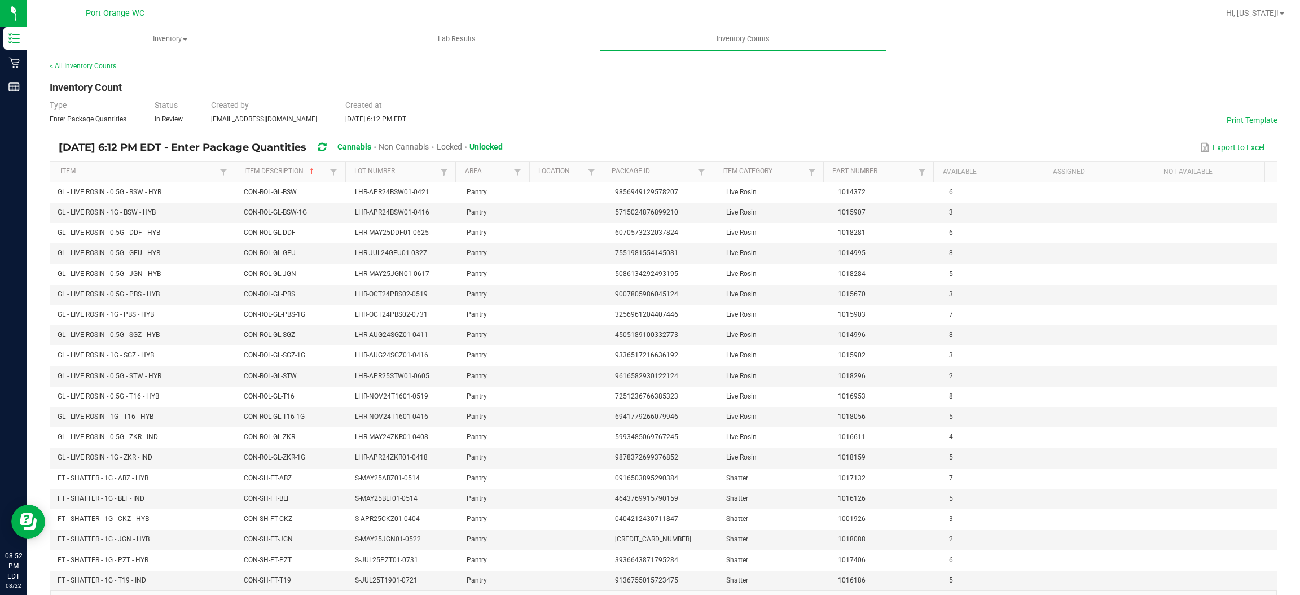
click at [89, 65] on link "< All Inventory Counts" at bounding box center [83, 66] width 67 height 8
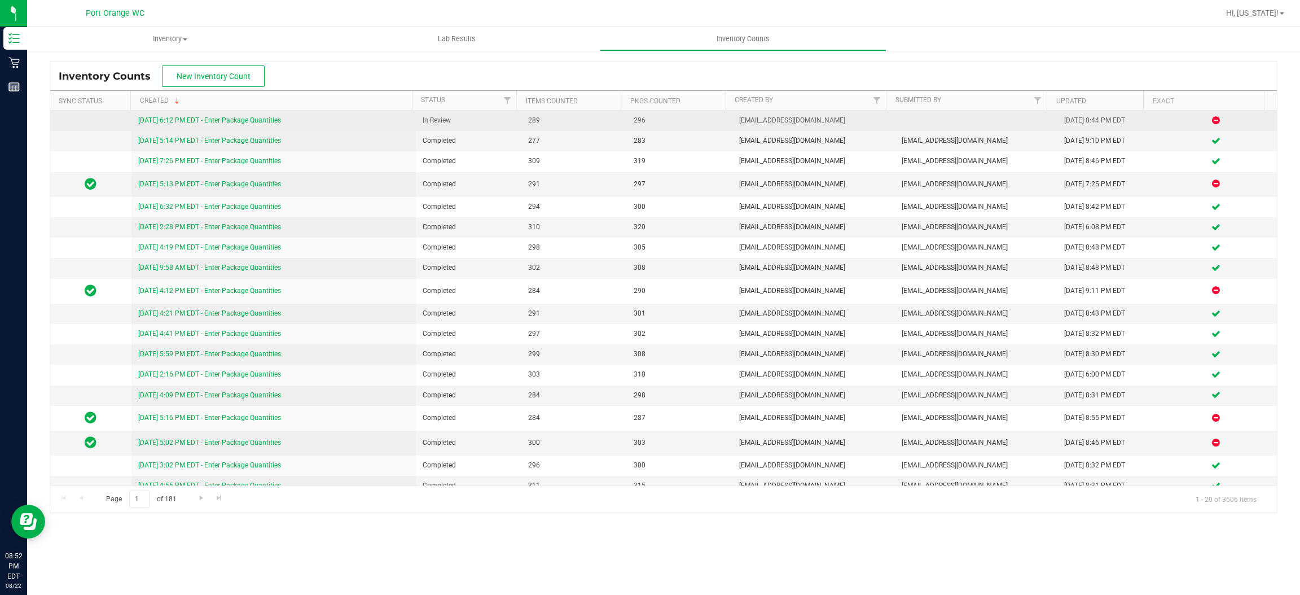
click at [214, 123] on link "[DATE] 6:12 PM EDT - Enter Package Quantities" at bounding box center [209, 120] width 143 height 8
